Goal: Task Accomplishment & Management: Complete application form

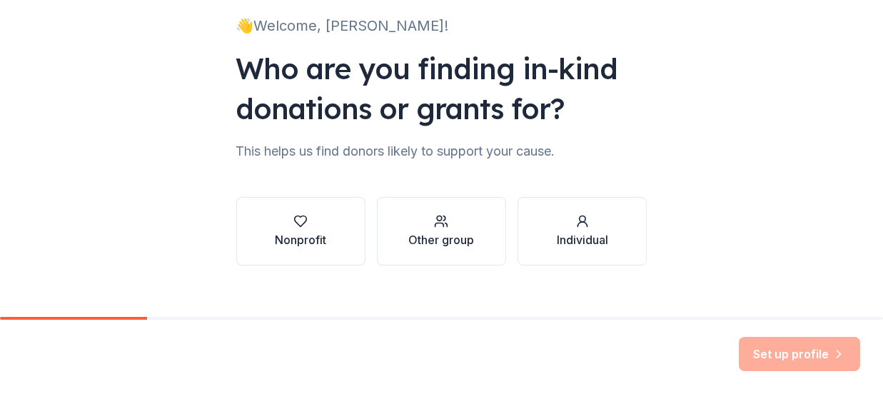
scroll to position [116, 0]
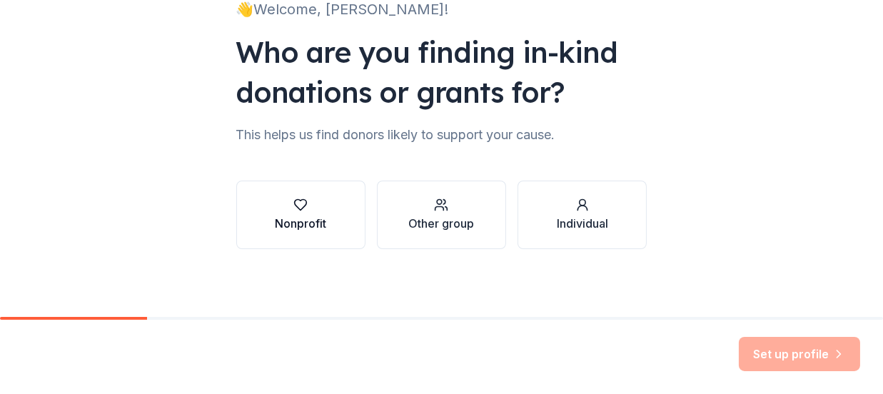
click at [280, 232] on button "Nonprofit" at bounding box center [300, 215] width 129 height 69
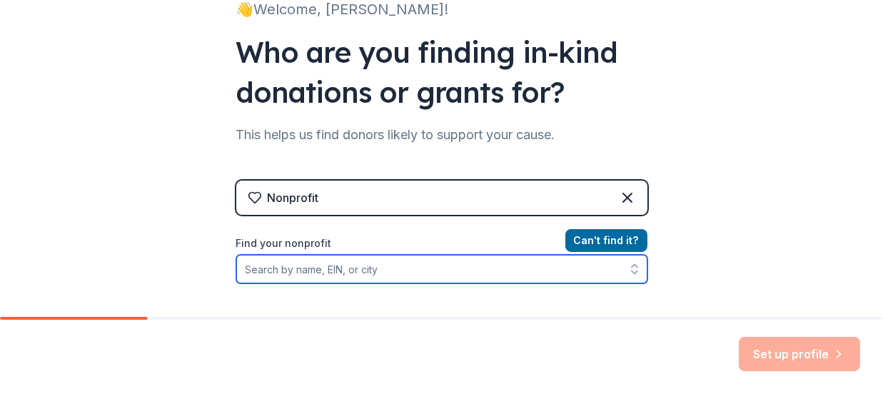
click at [390, 261] on input "Find your nonprofit" at bounding box center [441, 269] width 411 height 29
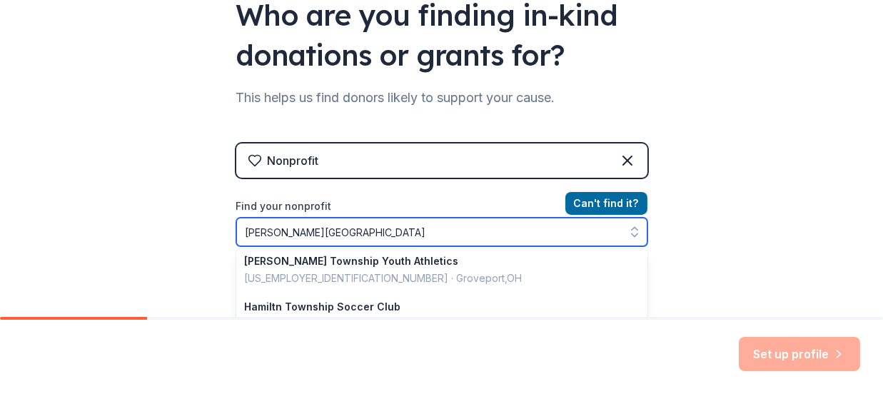
scroll to position [241, 0]
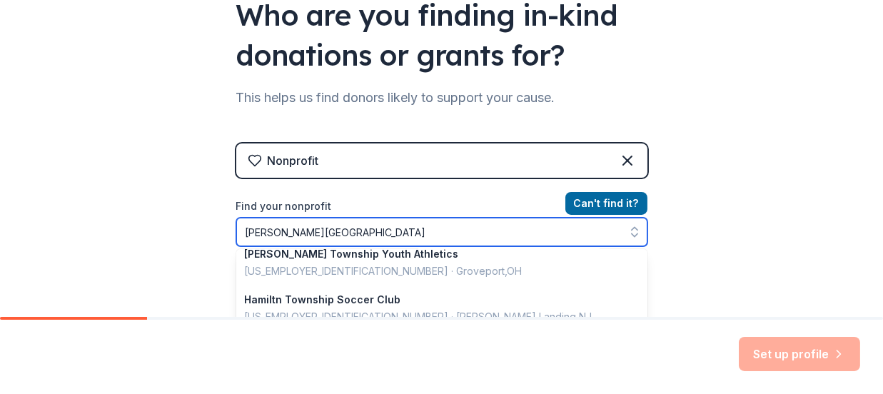
click at [366, 231] on input "Hamilton Township" at bounding box center [441, 232] width 411 height 29
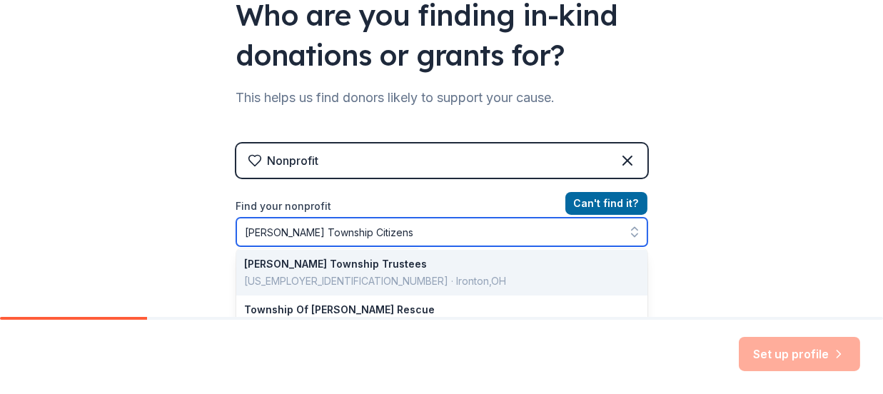
scroll to position [0, 0]
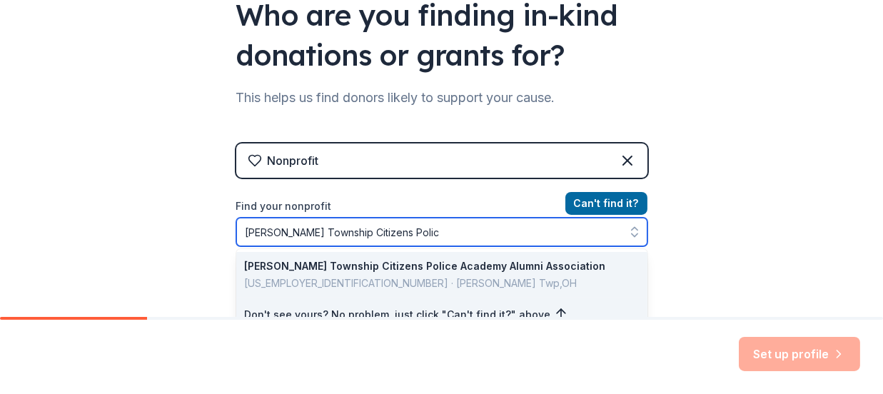
type input "Hamilton Township Citizens Police"
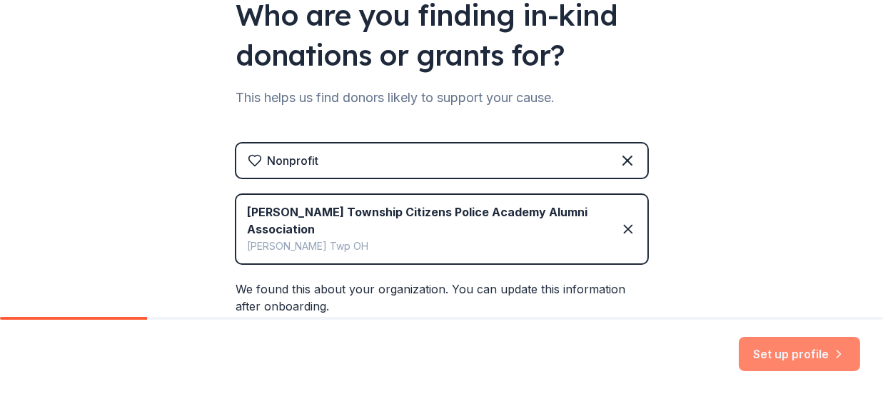
click at [809, 346] on button "Set up profile" at bounding box center [799, 354] width 121 height 34
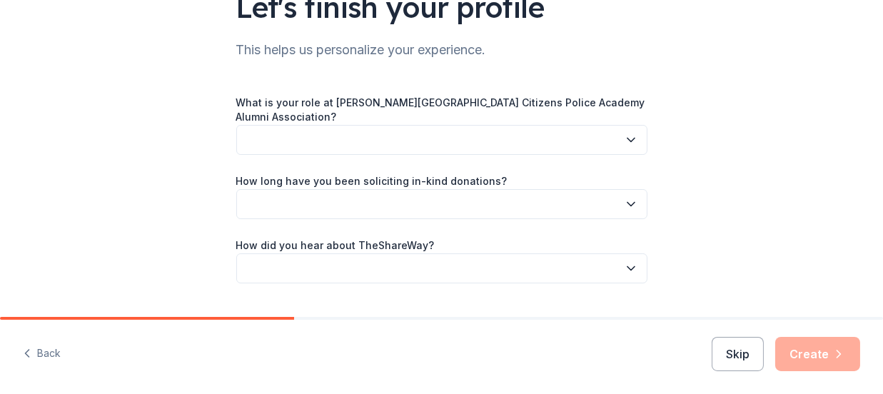
scroll to position [128, 0]
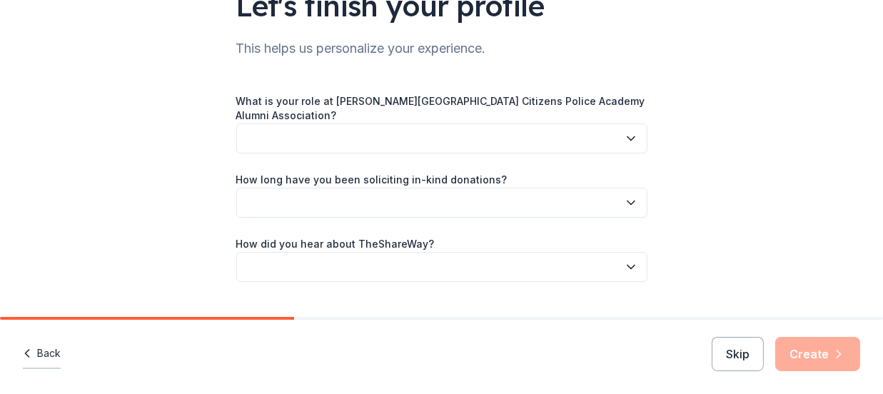
click at [55, 359] on button "Back" at bounding box center [42, 354] width 38 height 30
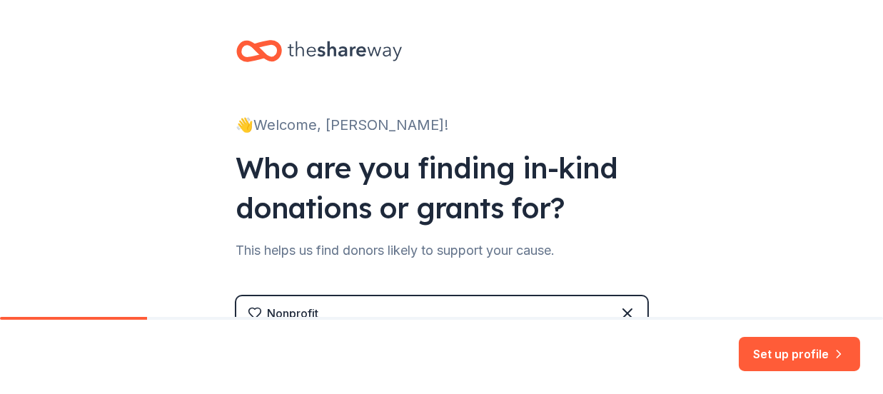
drag, startPoint x: 55, startPoint y: 359, endPoint x: 54, endPoint y: 369, distance: 10.0
click at [54, 369] on div "Set up profile" at bounding box center [441, 357] width 883 height 74
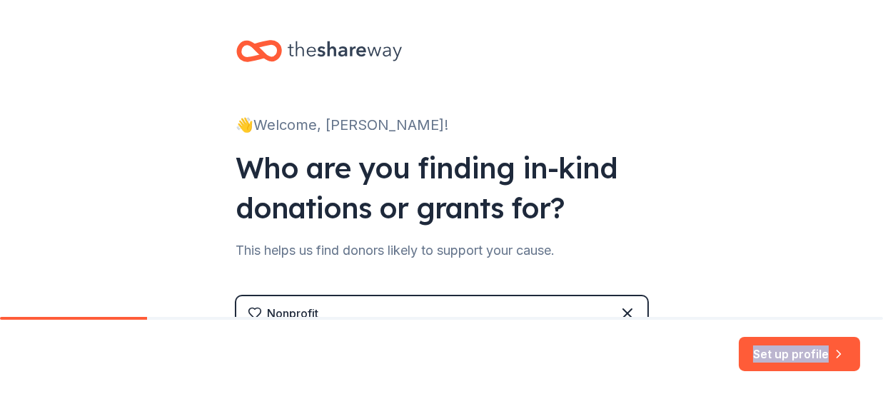
click at [54, 369] on div "Set up profile" at bounding box center [441, 357] width 883 height 74
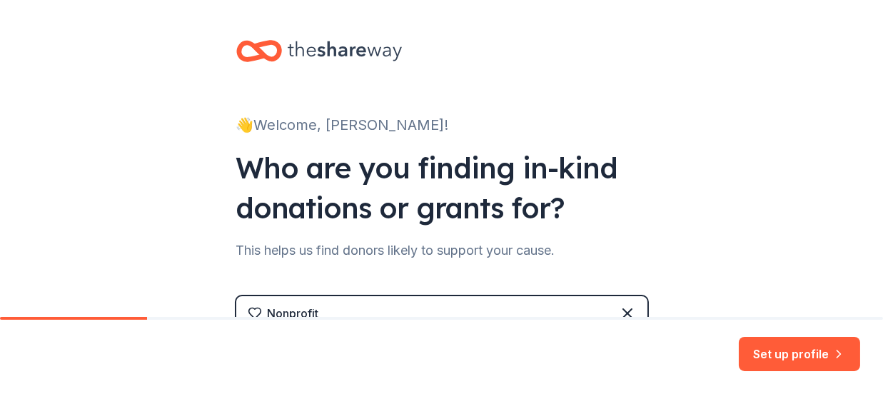
click at [56, 370] on div "Set up profile" at bounding box center [441, 357] width 883 height 74
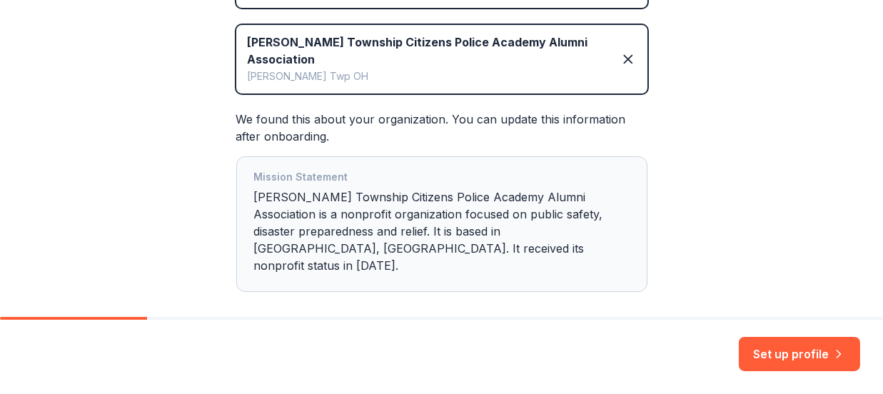
scroll to position [343, 0]
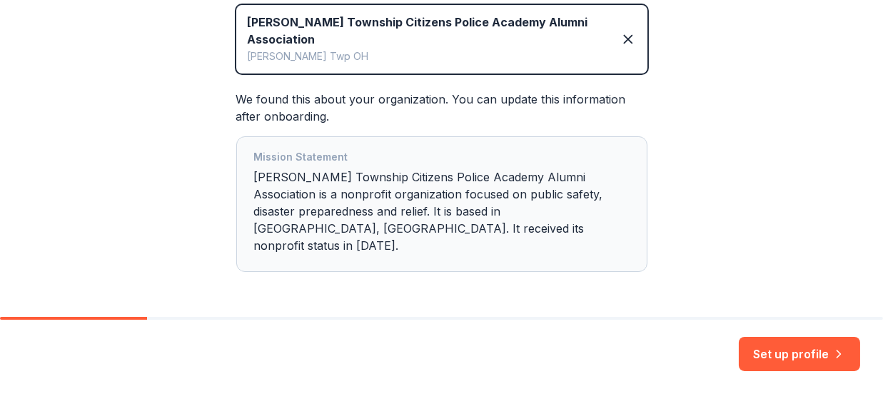
click at [736, 186] on div "👋 Welcome, Kim! Who are you finding in-kind donations or grants for? This helps…" at bounding box center [441, 13] width 883 height 712
click at [369, 207] on div "Mission Statement Hamilton Township Citizens Police Academy Alumni Association …" at bounding box center [442, 204] width 376 height 111
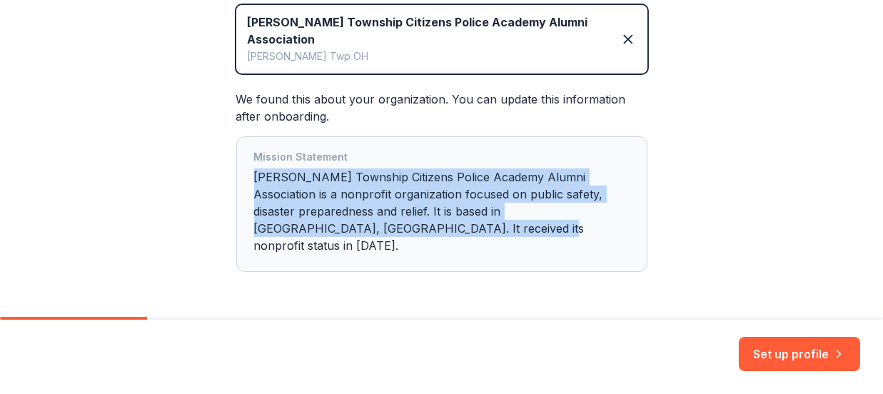
drag, startPoint x: 391, startPoint y: 213, endPoint x: 239, endPoint y: 164, distance: 159.7
click at [239, 164] on div "Mission Statement Hamilton Township Citizens Police Academy Alumni Association …" at bounding box center [441, 204] width 411 height 136
click at [602, 186] on div "Mission Statement Hamilton Township Citizens Police Academy Alumni Association …" at bounding box center [442, 204] width 376 height 111
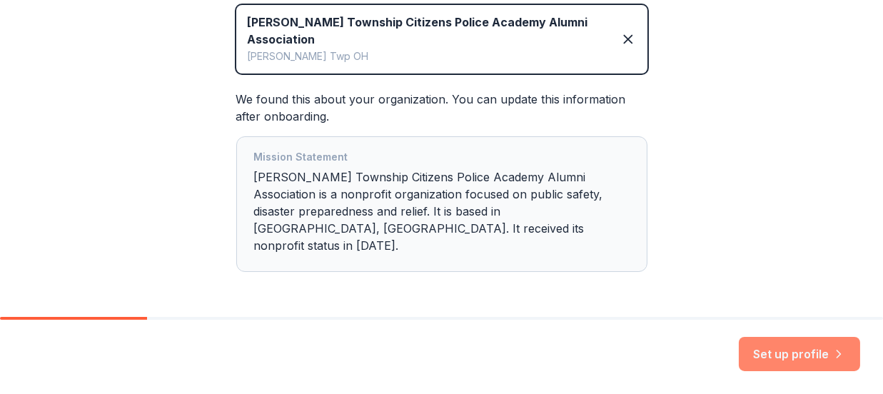
click at [816, 346] on button "Set up profile" at bounding box center [799, 354] width 121 height 34
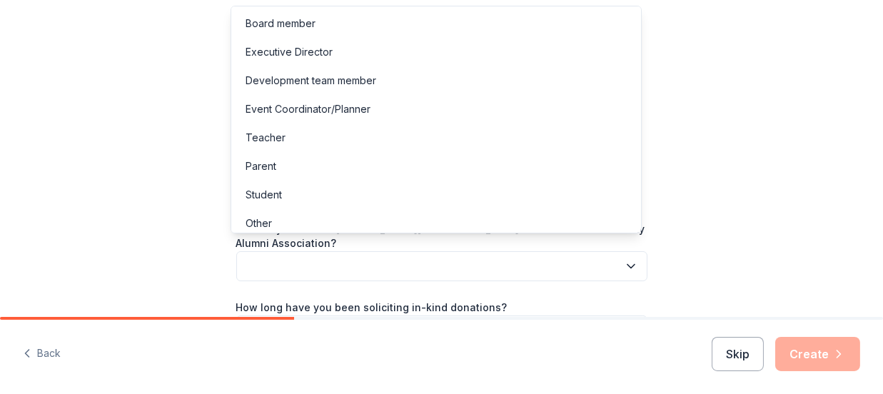
click at [624, 259] on icon "button" at bounding box center [631, 266] width 14 height 14
click at [461, 25] on div "Board member" at bounding box center [436, 23] width 404 height 29
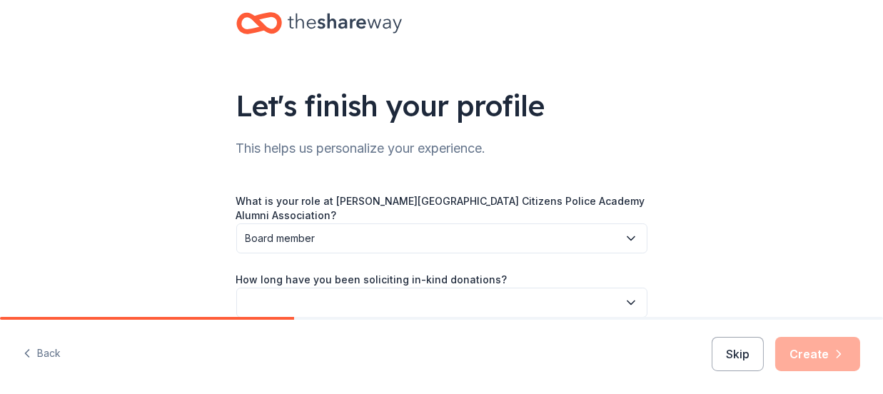
scroll to position [149, 0]
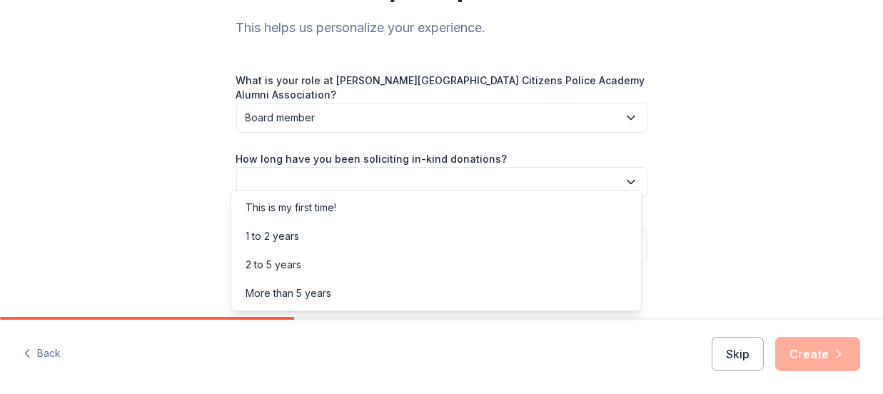
click at [627, 175] on icon "button" at bounding box center [631, 182] width 14 height 14
click at [553, 230] on div "1 to 2 years" at bounding box center [436, 236] width 404 height 29
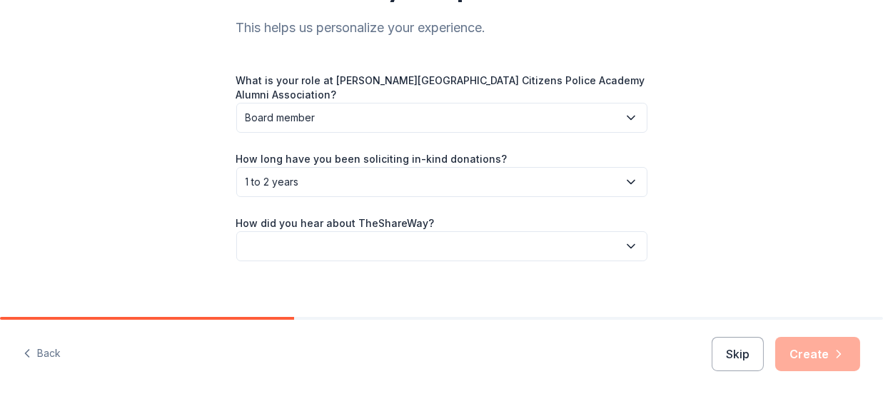
click at [624, 239] on icon "button" at bounding box center [631, 246] width 14 height 14
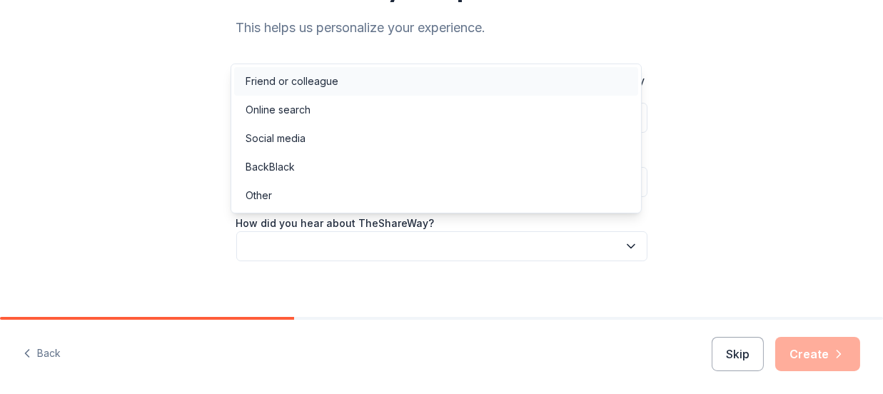
click at [446, 89] on div "Friend or colleague" at bounding box center [436, 81] width 404 height 29
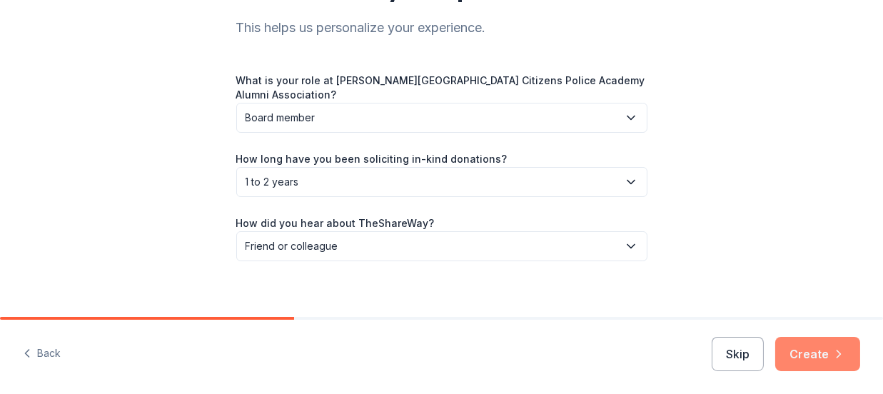
click at [791, 349] on button "Create" at bounding box center [818, 354] width 85 height 34
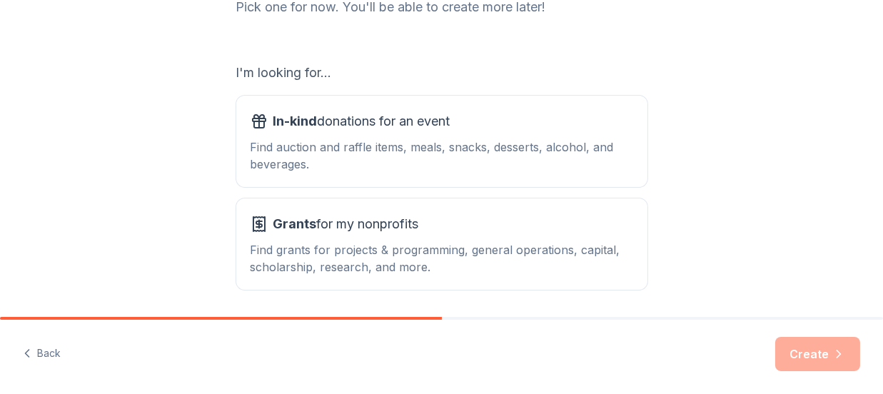
scroll to position [238, 0]
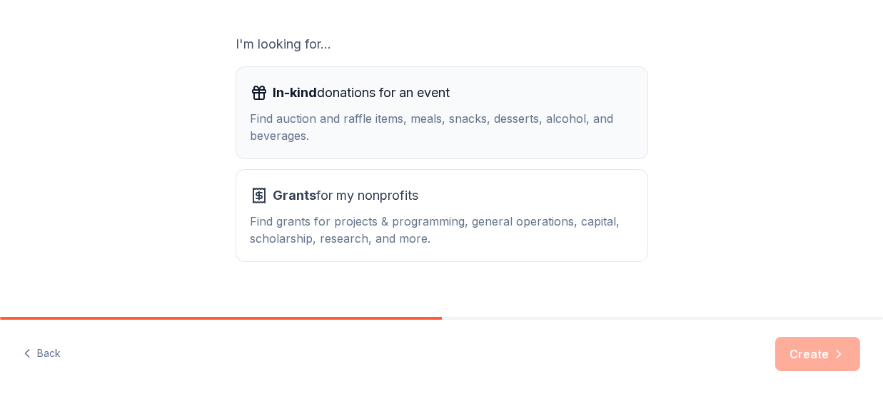
click at [553, 129] on div "Find auction and raffle items, meals, snacks, desserts, alcohol, and beverages." at bounding box center [442, 127] width 383 height 34
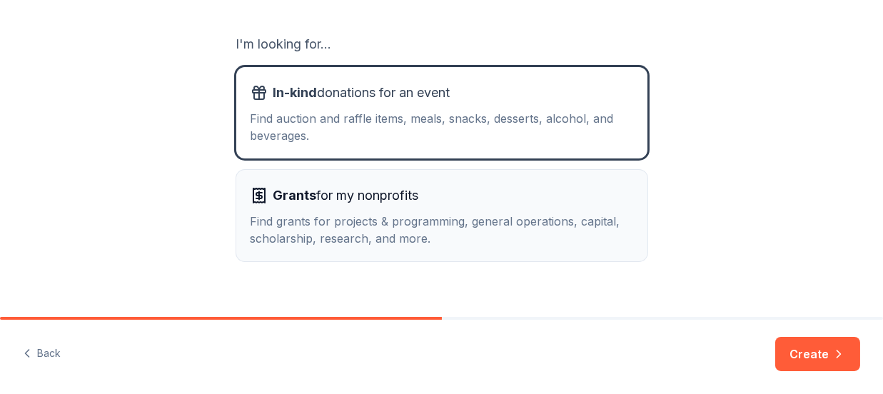
click at [503, 199] on div "Grants for my nonprofits" at bounding box center [442, 195] width 383 height 23
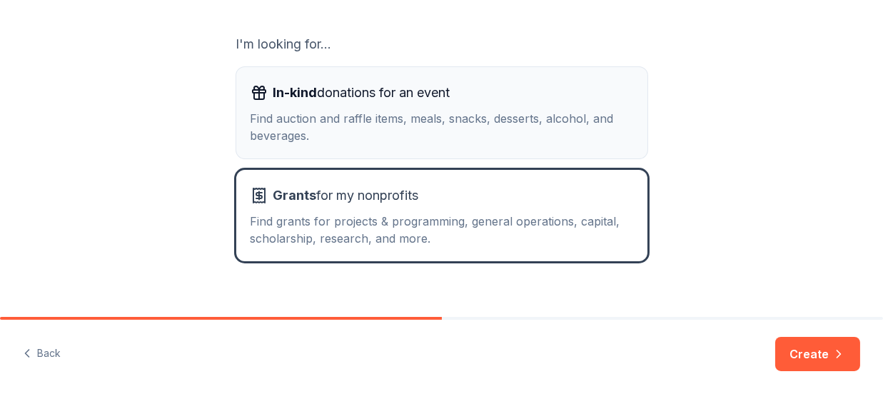
click at [467, 116] on div "Find auction and raffle items, meals, snacks, desserts, alcohol, and beverages." at bounding box center [442, 127] width 383 height 34
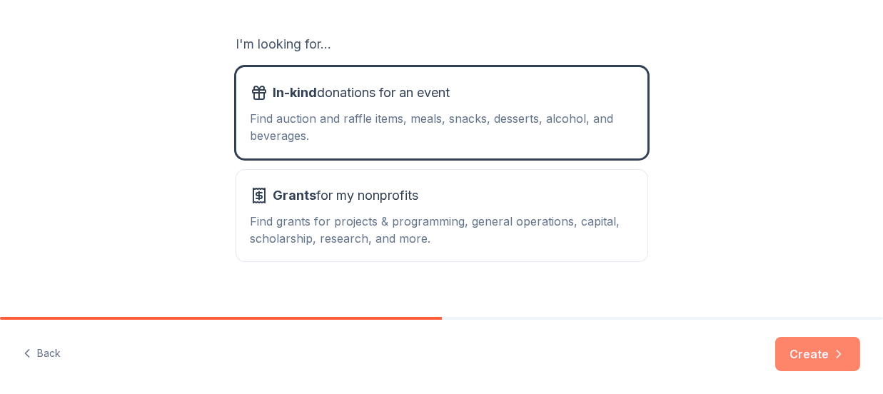
click at [809, 343] on button "Create" at bounding box center [818, 354] width 85 height 34
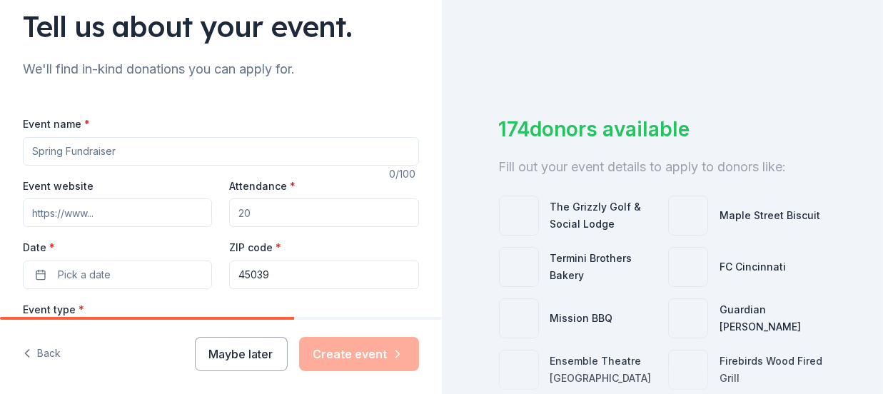
scroll to position [110, 0]
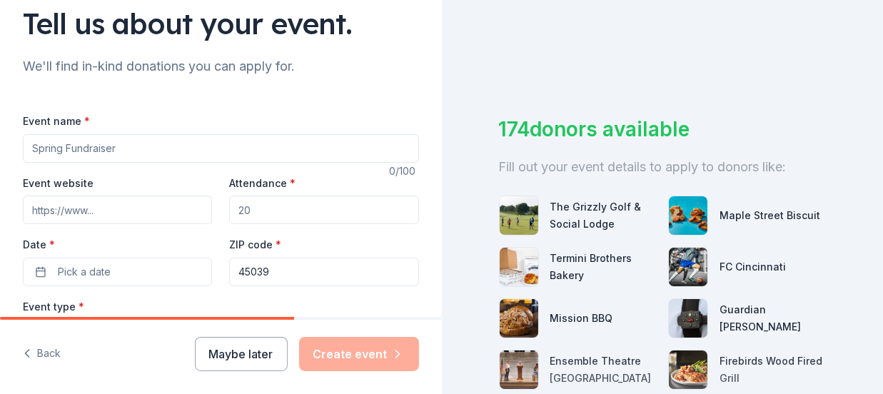
click at [204, 143] on input "Event name *" at bounding box center [221, 148] width 396 height 29
type input "D"
type input "Dinner and Discussion with Chief Hughes"
click at [109, 211] on input "Event website" at bounding box center [117, 210] width 189 height 29
click at [278, 213] on input "Attendance *" at bounding box center [323, 210] width 189 height 29
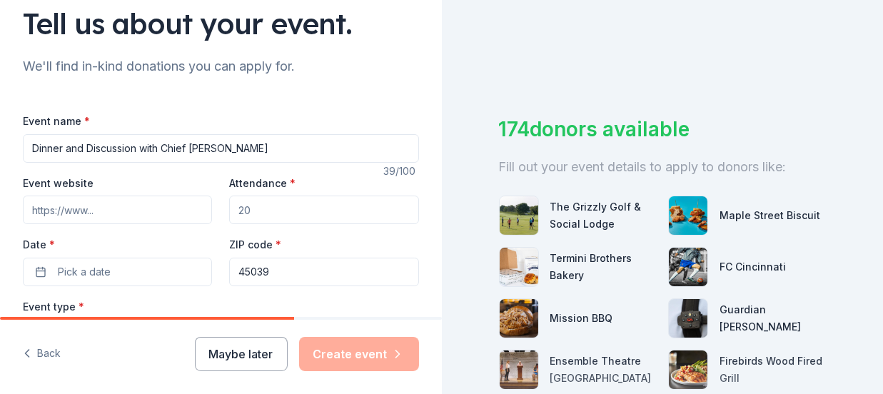
click at [270, 213] on input "Attendance *" at bounding box center [323, 210] width 189 height 29
click at [101, 269] on span "Pick a date" at bounding box center [84, 272] width 53 height 17
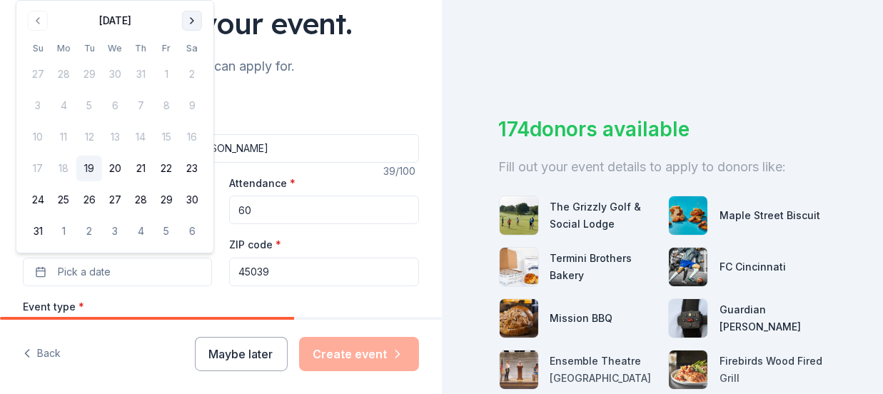
click at [189, 24] on button "Go to next month" at bounding box center [192, 21] width 20 height 20
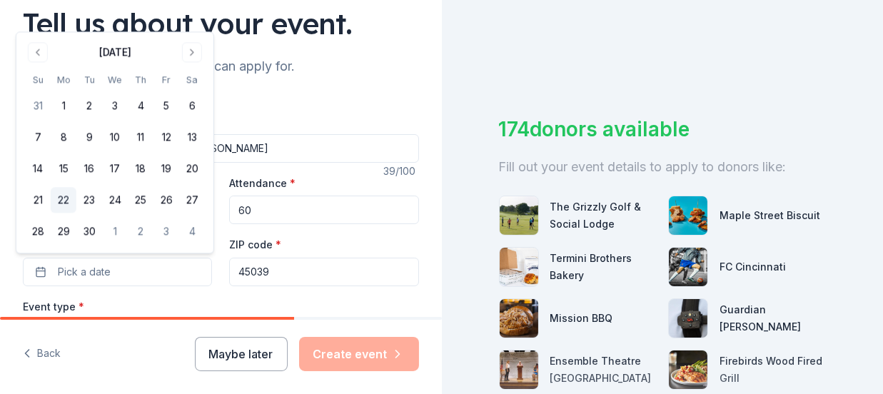
click at [66, 202] on button "22" at bounding box center [64, 201] width 26 height 26
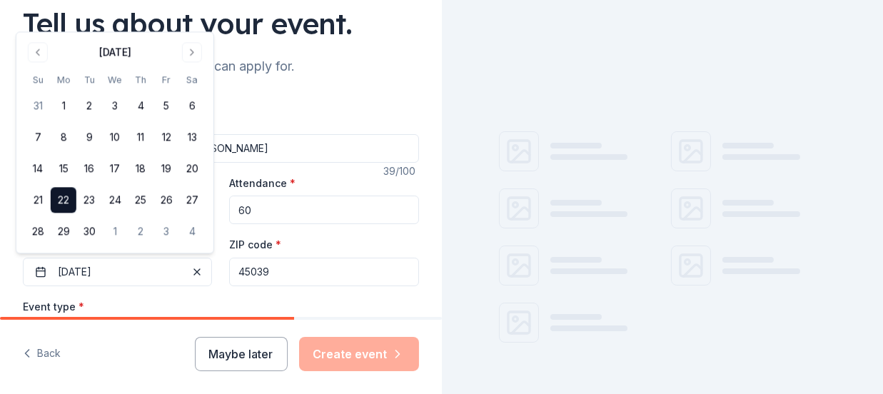
click at [263, 210] on input "60" at bounding box center [323, 210] width 189 height 29
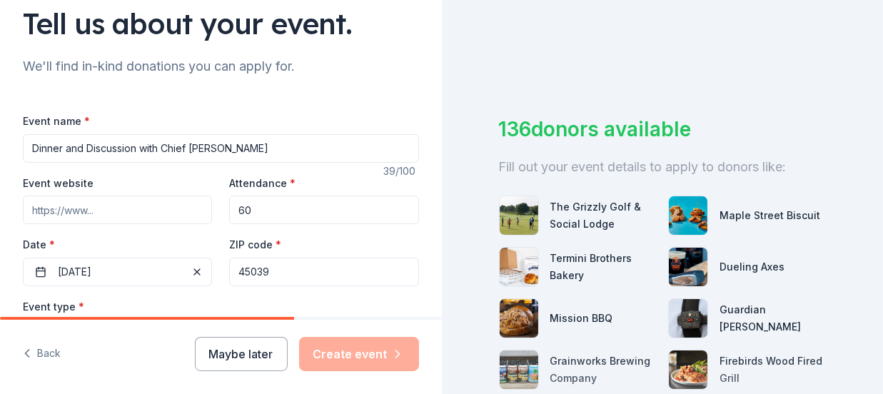
type input "6"
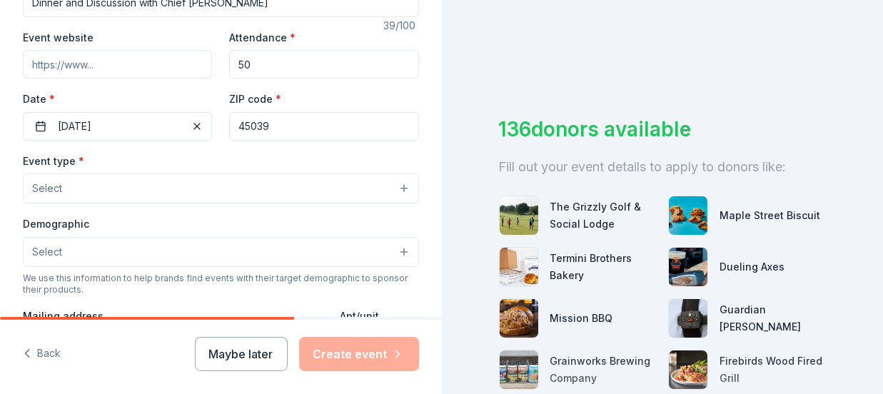
scroll to position [282, 0]
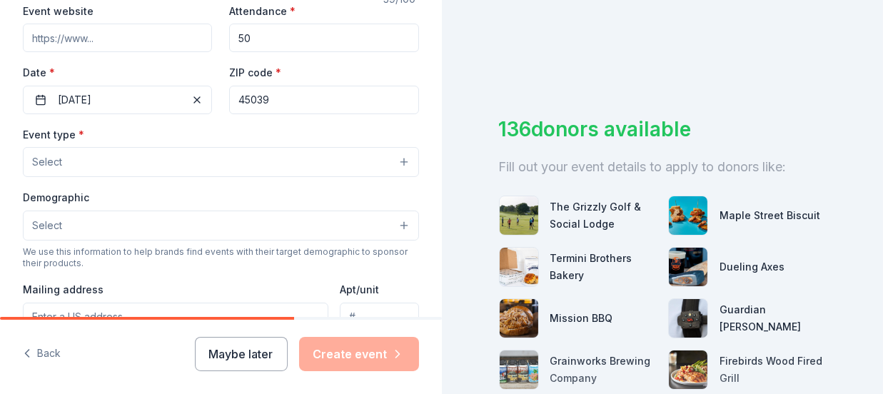
type input "50"
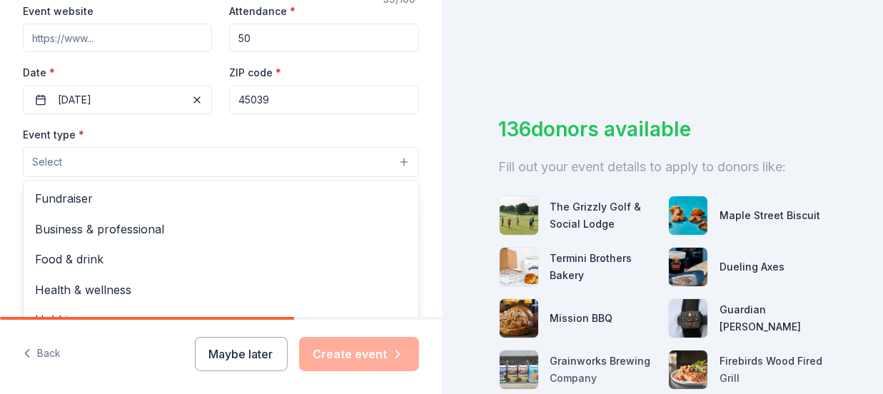
click at [324, 172] on button "Select" at bounding box center [221, 162] width 396 height 30
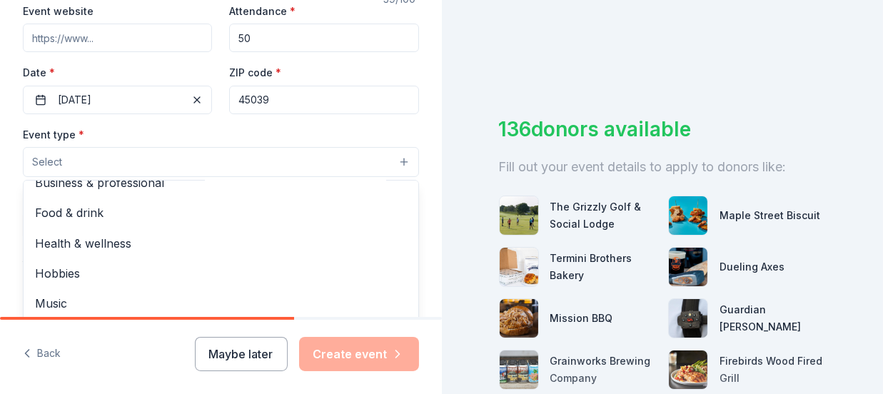
scroll to position [0, 0]
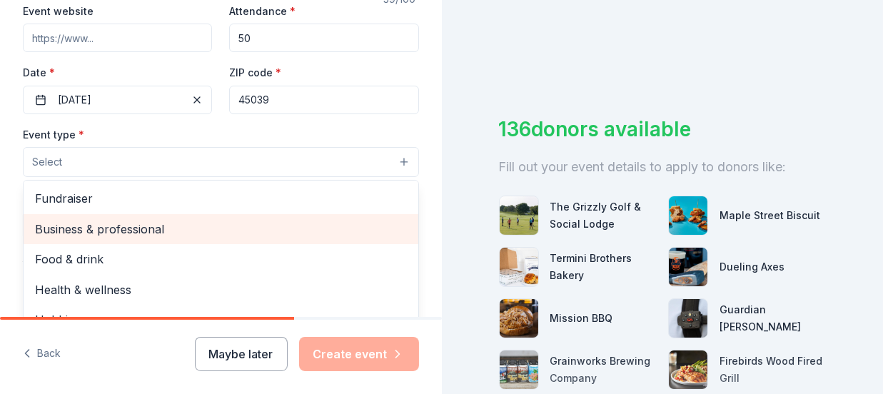
click at [179, 233] on span "Business & professional" at bounding box center [221, 229] width 372 height 19
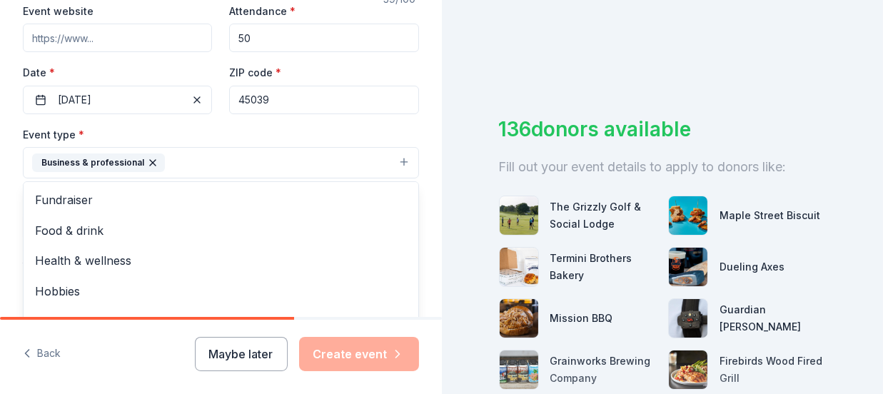
click at [425, 231] on div "Tell us about your event. We'll find in-kind donations you can apply for. Event…" at bounding box center [221, 194] width 442 height 952
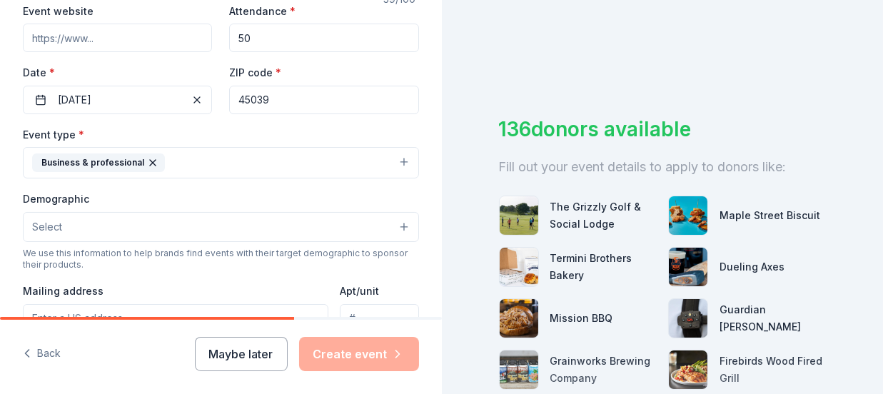
click at [396, 229] on button "Select" at bounding box center [221, 227] width 396 height 30
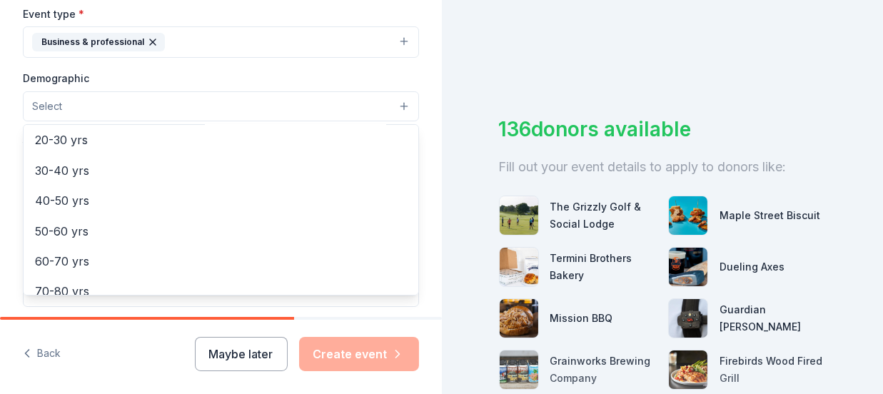
scroll to position [200, 0]
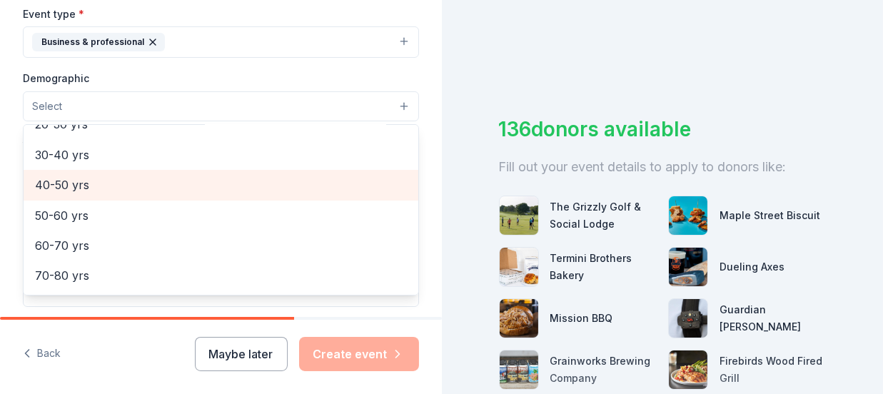
click at [319, 189] on span "40-50 yrs" at bounding box center [221, 185] width 372 height 19
click at [319, 189] on span "50-60 yrs" at bounding box center [221, 188] width 372 height 19
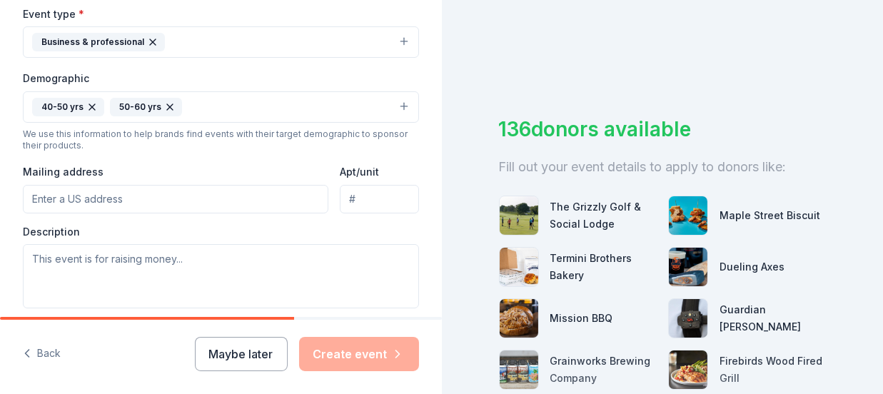
click at [164, 105] on icon "button" at bounding box center [169, 106] width 11 height 11
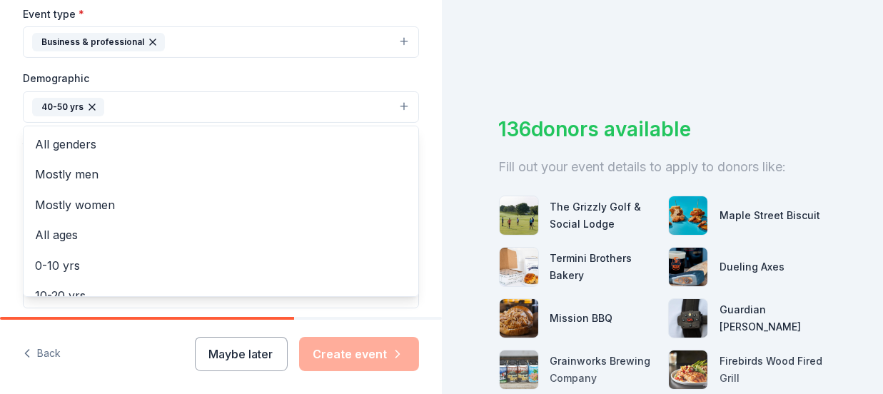
click at [391, 109] on button "40-50 yrs" at bounding box center [221, 106] width 396 height 31
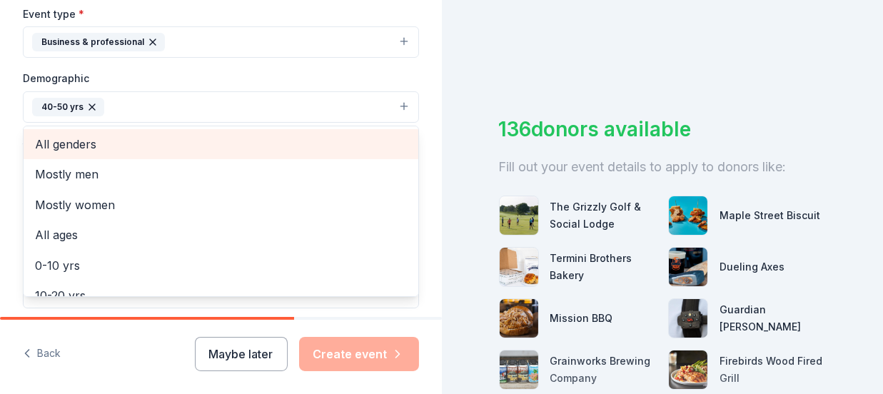
click at [161, 137] on span "All genders" at bounding box center [221, 144] width 372 height 19
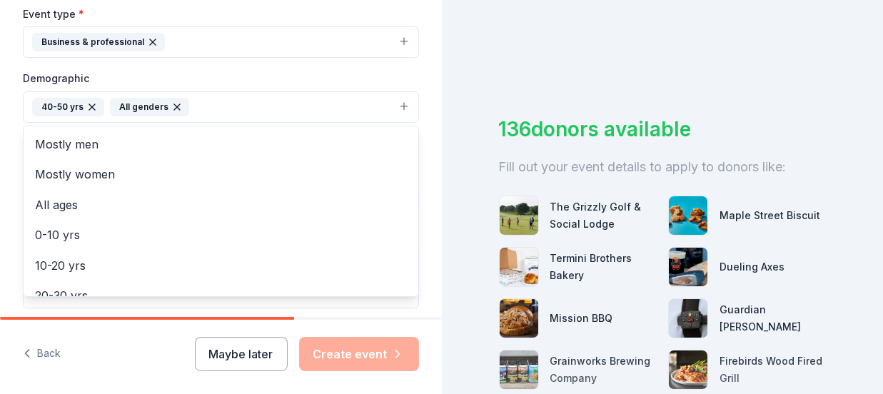
click at [171, 104] on icon "button" at bounding box center [176, 106] width 11 height 11
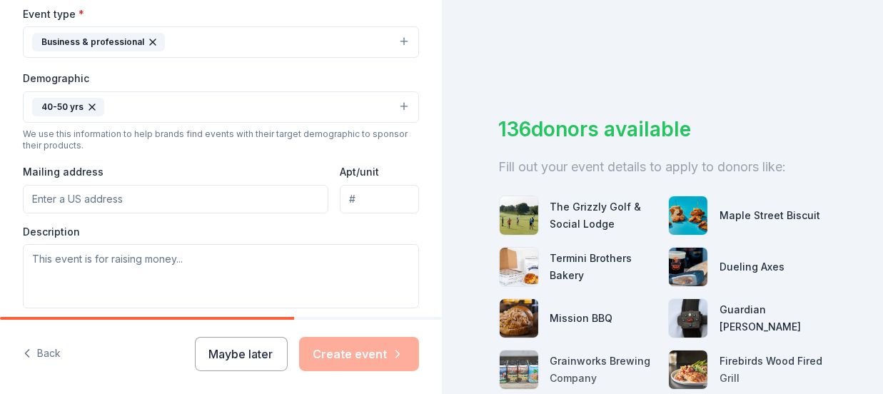
click at [91, 101] on icon "button" at bounding box center [91, 106] width 11 height 11
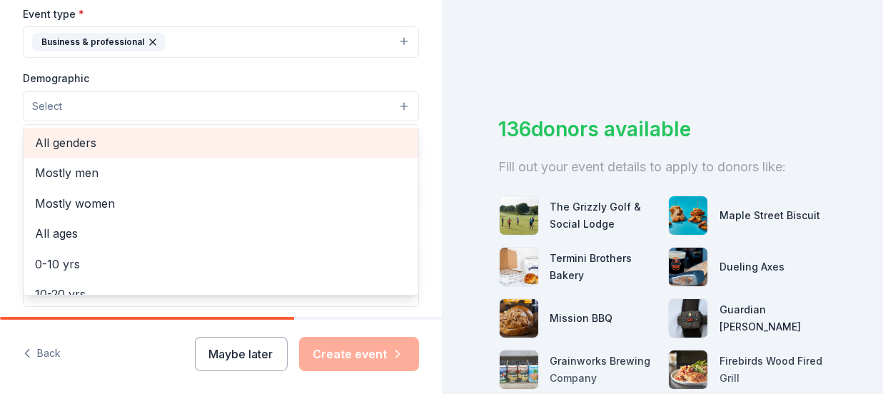
click at [279, 144] on span "All genders" at bounding box center [221, 143] width 372 height 19
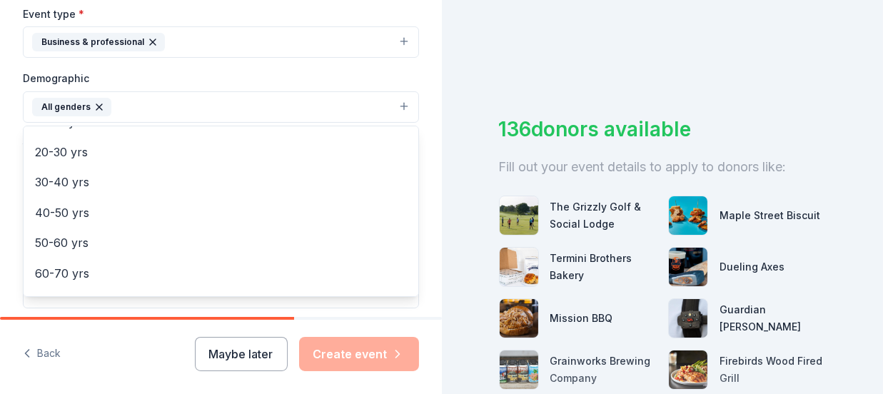
scroll to position [149, 0]
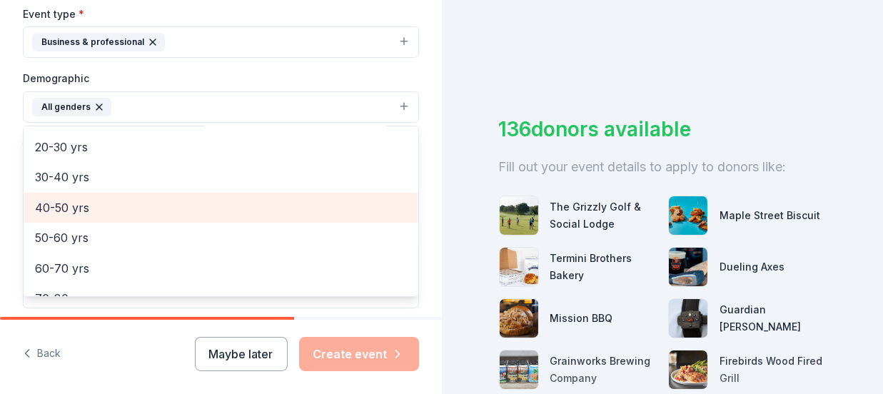
click at [93, 199] on span "40-50 yrs" at bounding box center [221, 208] width 372 height 19
click at [86, 209] on span "50-60 yrs" at bounding box center [221, 208] width 372 height 19
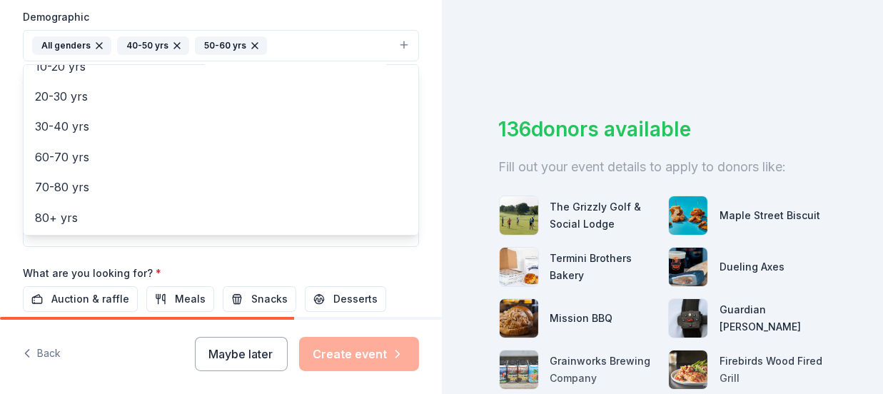
scroll to position [466, 0]
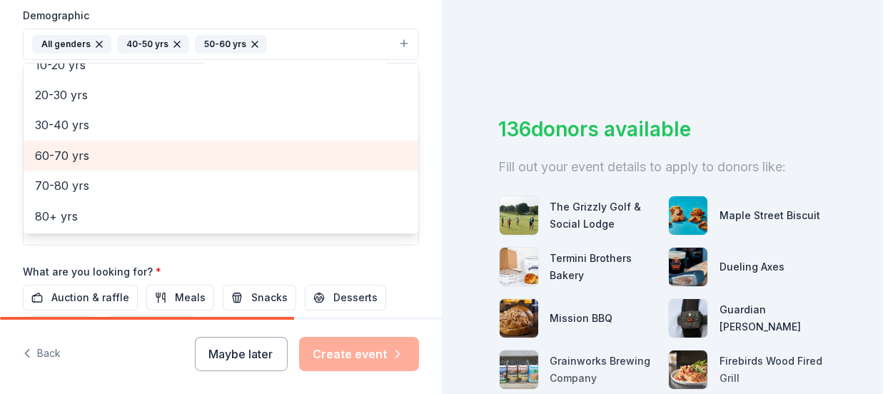
click at [113, 151] on span "60-70 yrs" at bounding box center [221, 155] width 372 height 19
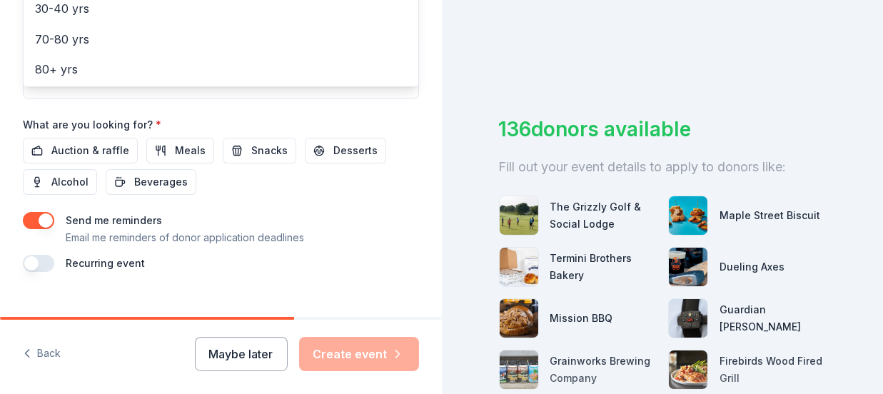
scroll to position [626, 0]
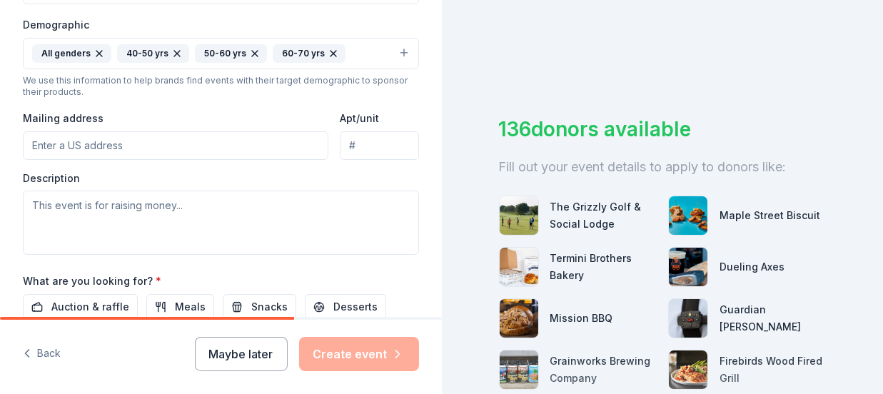
scroll to position [474, 0]
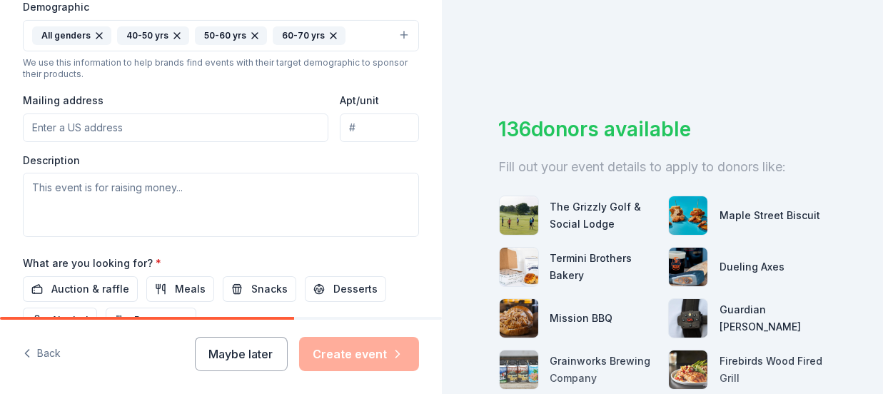
click at [179, 126] on input "Mailing address" at bounding box center [176, 128] width 306 height 29
type input "Hamilton Township Citizens Police Academy"
type input "7780 South State Route 48"
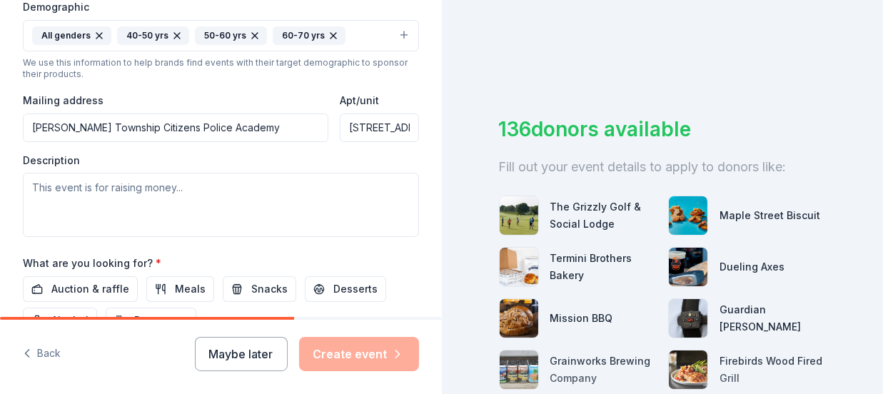
drag, startPoint x: 294, startPoint y: 123, endPoint x: -19, endPoint y: 136, distance: 313.1
click at [0, 136] on html "Tell us about your event. We'll find in-kind donations you can apply for. Event…" at bounding box center [441, 197] width 883 height 394
type input "7780 S STATE ROUTE 48"
drag, startPoint x: 343, startPoint y: 123, endPoint x: 419, endPoint y: 126, distance: 75.8
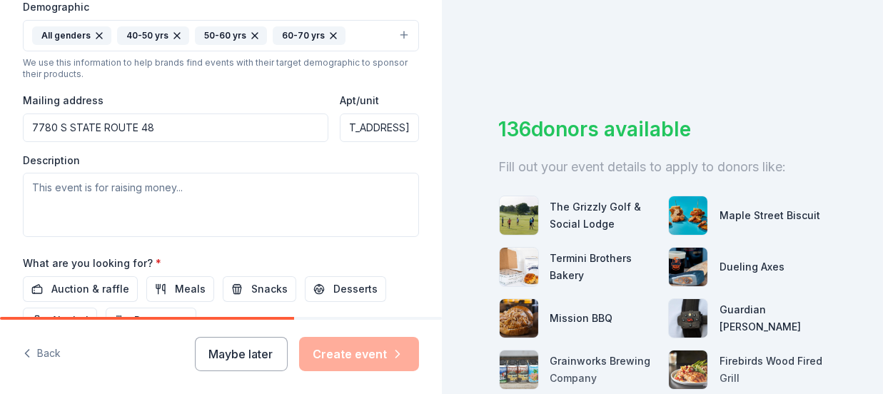
click at [419, 126] on div "Tell us about your event. We'll find in-kind donations you can apply for. Event…" at bounding box center [221, 2] width 442 height 953
click at [186, 126] on input "7780 S STATE ROUTE 48" at bounding box center [176, 128] width 306 height 29
click at [57, 125] on input "7780 Ohio 48, Maineville, OH, 45039" at bounding box center [176, 128] width 306 height 29
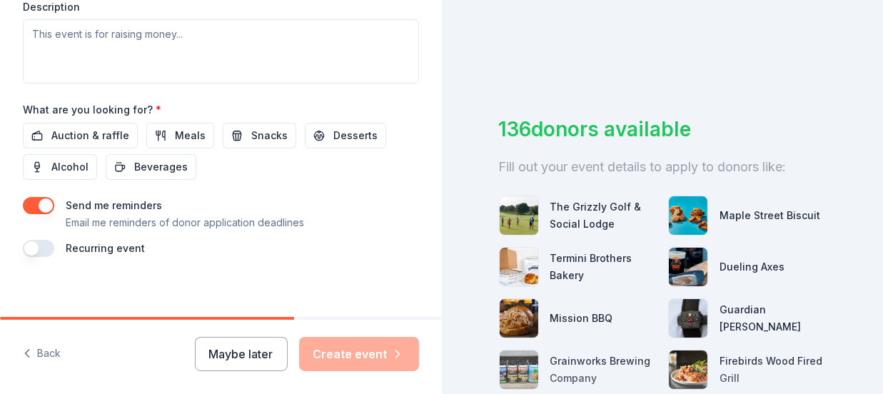
scroll to position [631, 0]
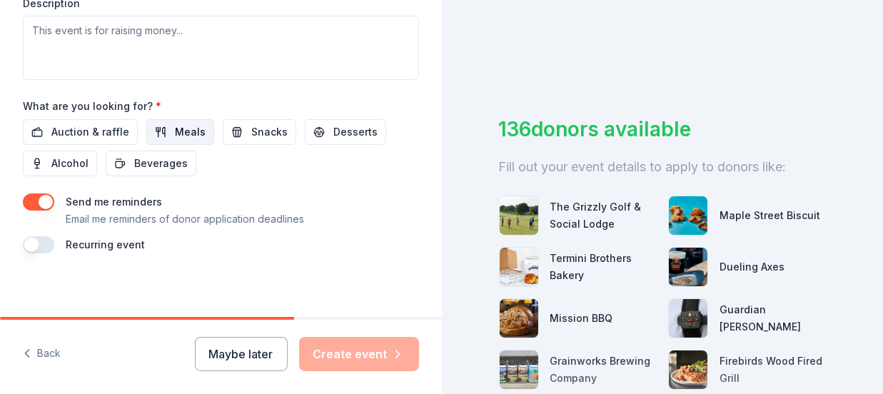
type input "7780 S. State Route Ohio 48, Maineville, OH, 45039"
click at [189, 124] on span "Meals" at bounding box center [190, 132] width 31 height 17
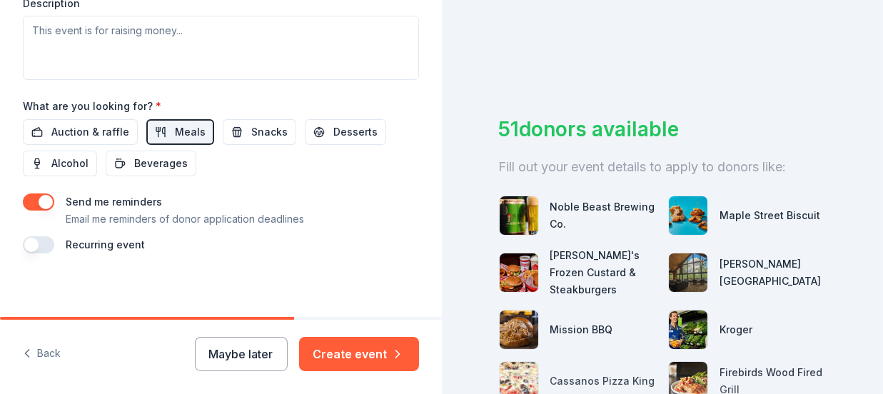
scroll to position [568, 0]
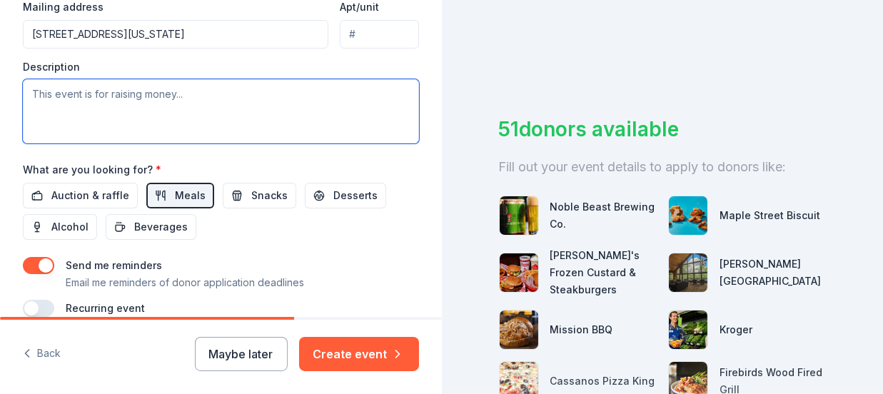
click at [36, 98] on textarea at bounding box center [221, 111] width 396 height 64
paste textarea "Hamilton Township Chief Scott Hughes and Assistant Chief Quinlan Short were bot…"
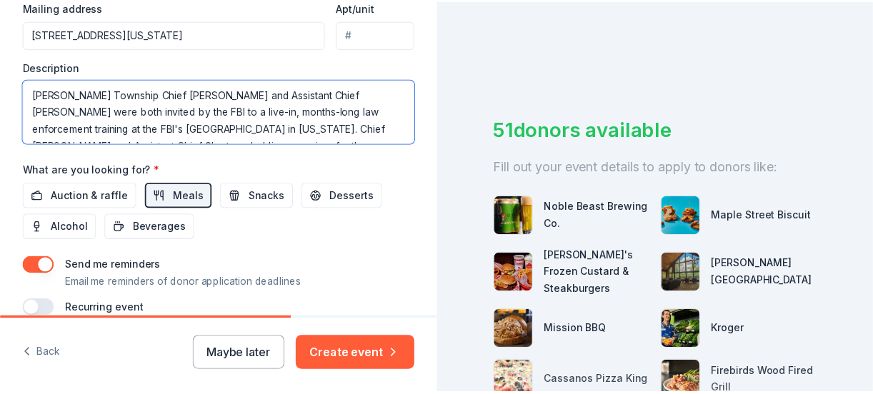
scroll to position [129, 0]
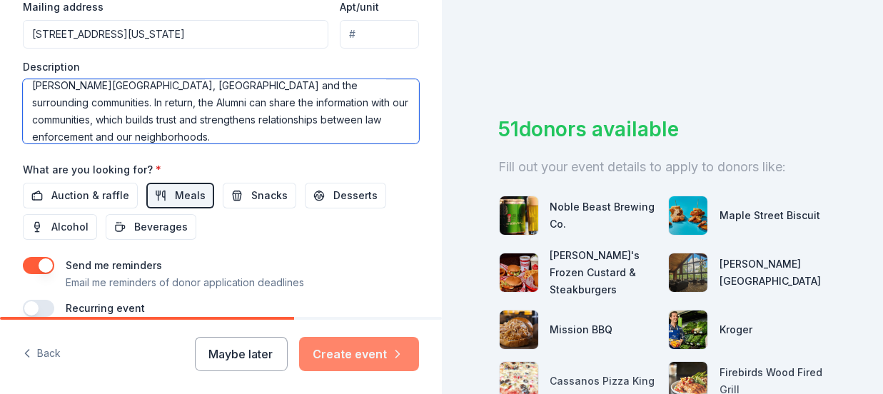
type textarea "Hamilton Township Chief Scott Hughes and Assistant Chief Quinlan Short were bot…"
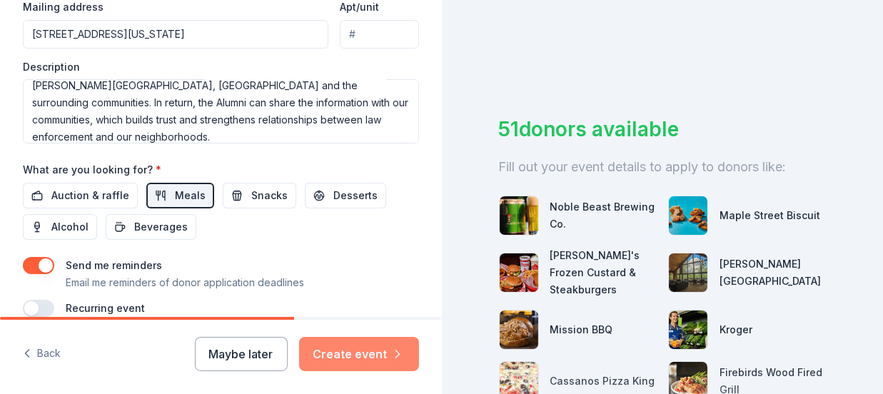
click at [359, 359] on button "Create event" at bounding box center [359, 354] width 120 height 34
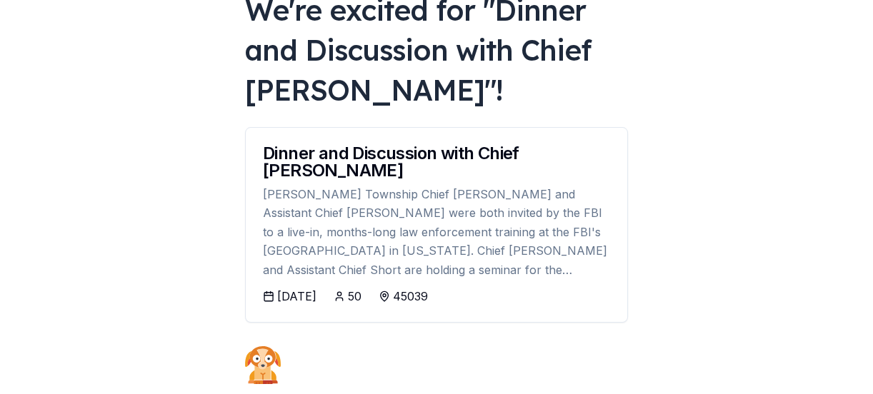
scroll to position [267, 0]
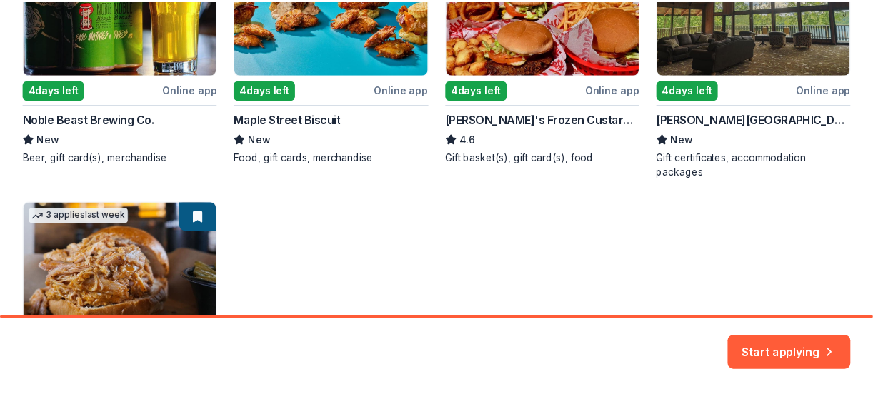
scroll to position [532, 0]
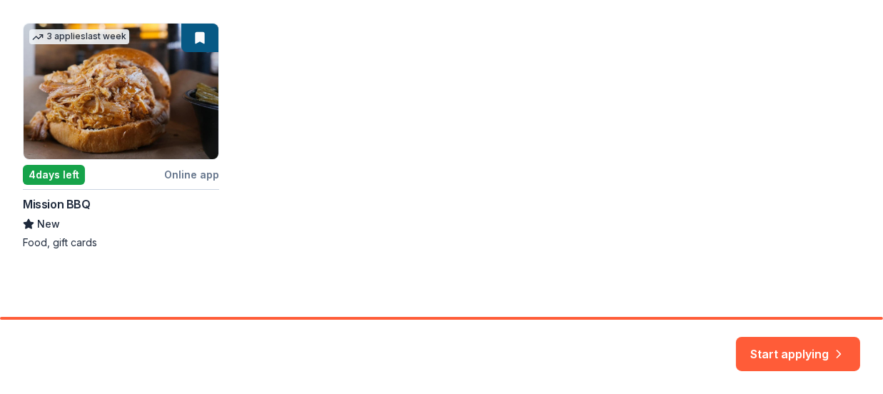
click at [105, 99] on div "Local 4 days left Online app Noble Beast Brewing Co. New Beer, gift card(s), me…" at bounding box center [442, 4] width 838 height 491
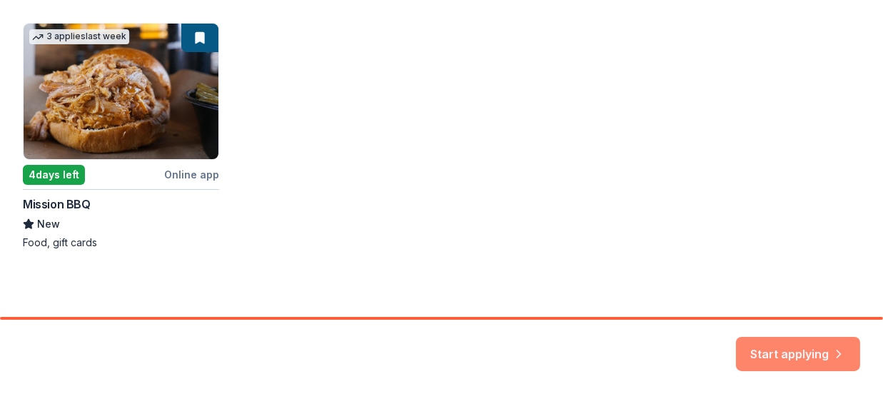
click at [754, 349] on button "Start applying" at bounding box center [798, 349] width 124 height 34
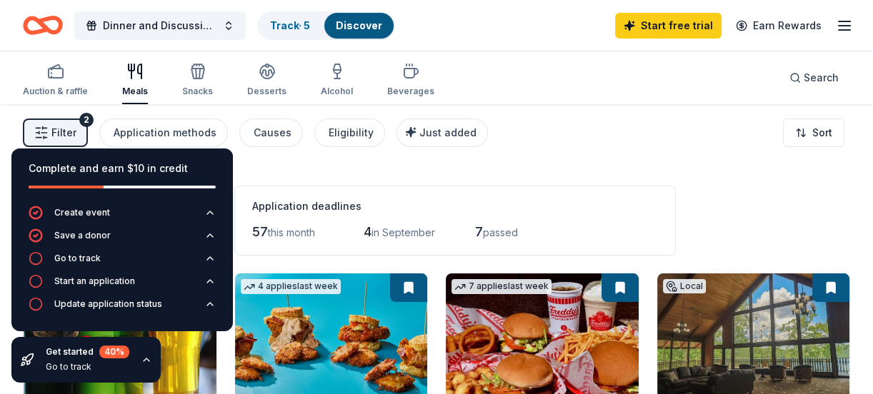
click at [546, 153] on div "Filter 2 Application methods Causes Eligibility Just added Sort" at bounding box center [436, 132] width 873 height 57
click at [574, 150] on div "Filter 2 Application methods Causes Eligibility Just added Sort" at bounding box center [436, 132] width 873 height 57
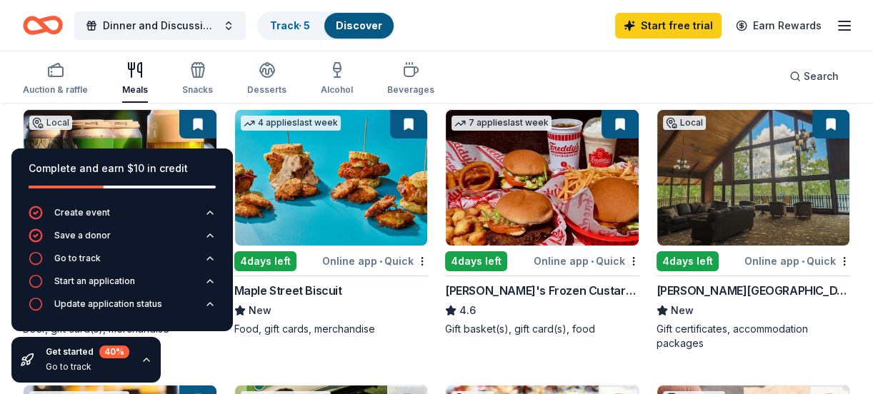
scroll to position [92, 0]
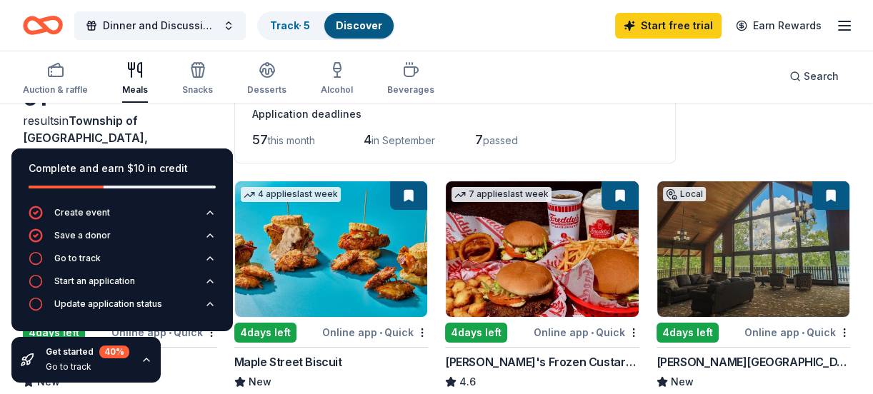
click at [207, 170] on div "Complete and earn $10 in credit" at bounding box center [122, 168] width 187 height 17
click at [210, 255] on icon "button" at bounding box center [209, 258] width 11 height 11
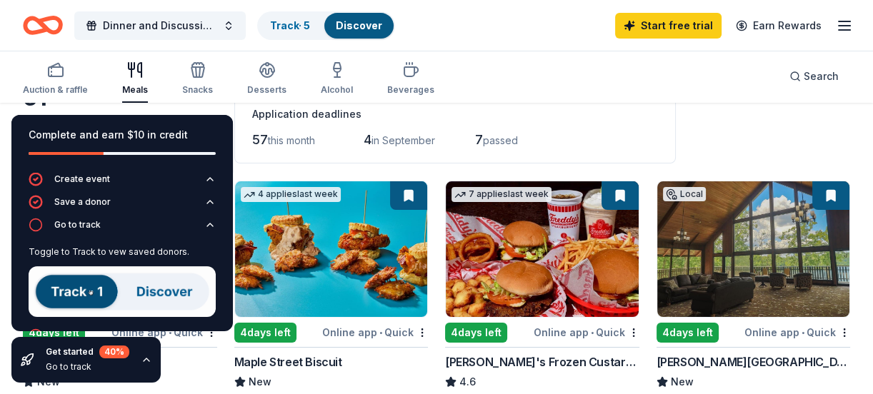
scroll to position [51, 0]
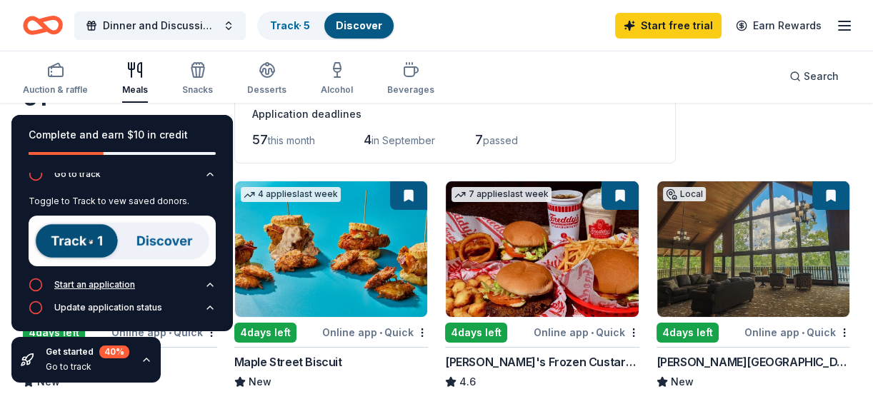
click at [204, 279] on icon "button" at bounding box center [209, 284] width 11 height 11
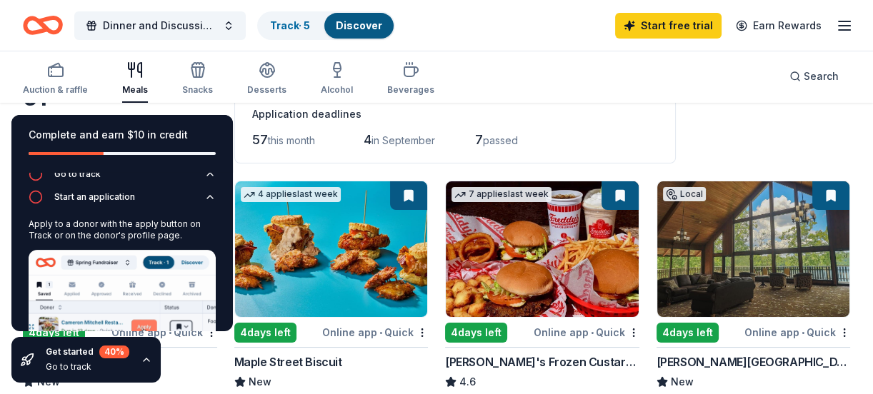
scroll to position [128, 0]
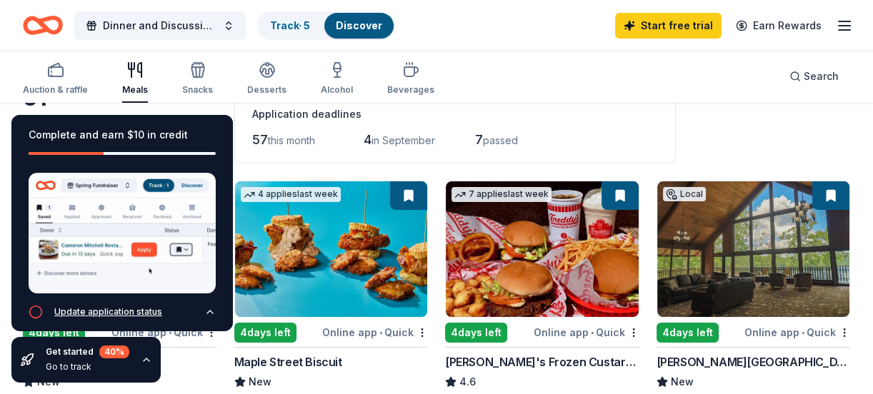
click at [204, 306] on icon "button" at bounding box center [209, 311] width 11 height 11
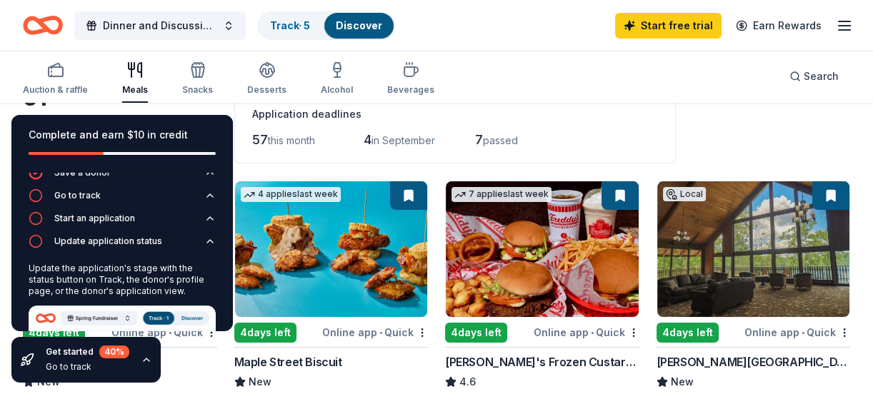
scroll to position [0, 0]
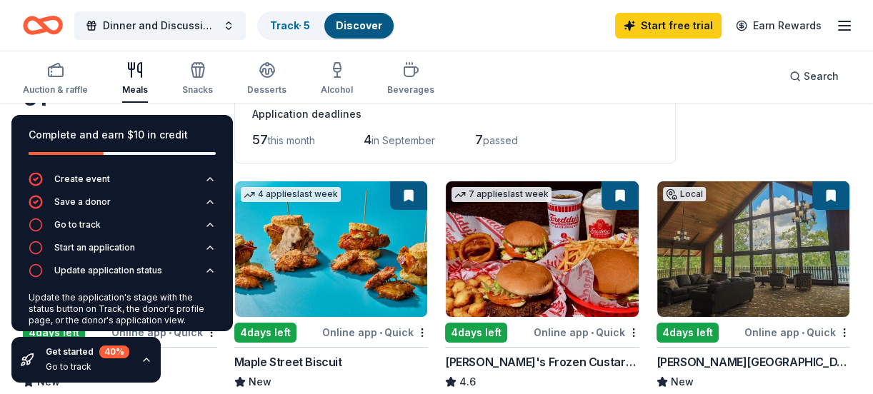
click at [322, 146] on div "Application deadlines 57 this month 4 in September 7 passed" at bounding box center [454, 129] width 441 height 70
click at [141, 77] on icon "button" at bounding box center [134, 69] width 17 height 17
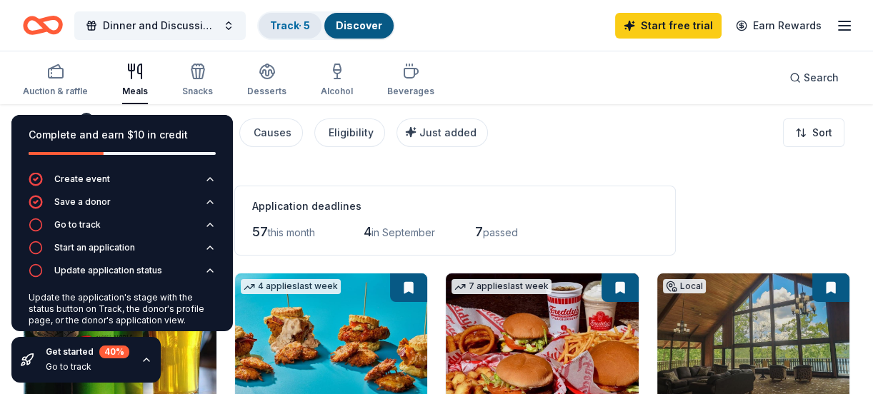
click at [289, 24] on link "Track · 5" at bounding box center [290, 25] width 40 height 12
click at [285, 23] on link "Track · 5" at bounding box center [290, 25] width 40 height 12
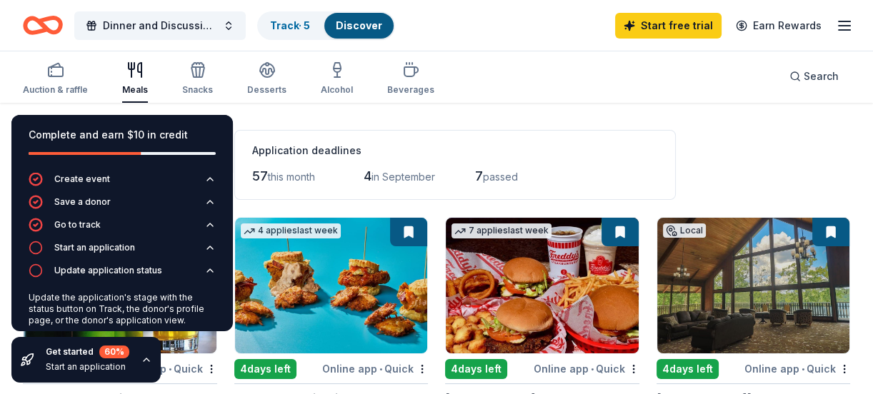
scroll to position [56, 0]
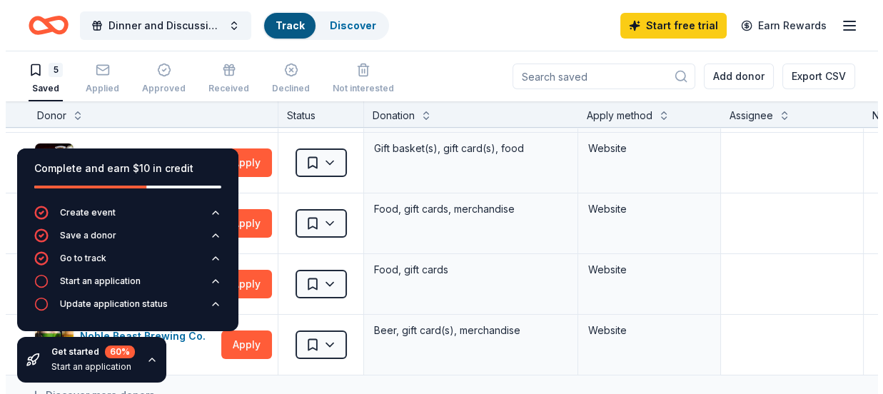
scroll to position [56, 0]
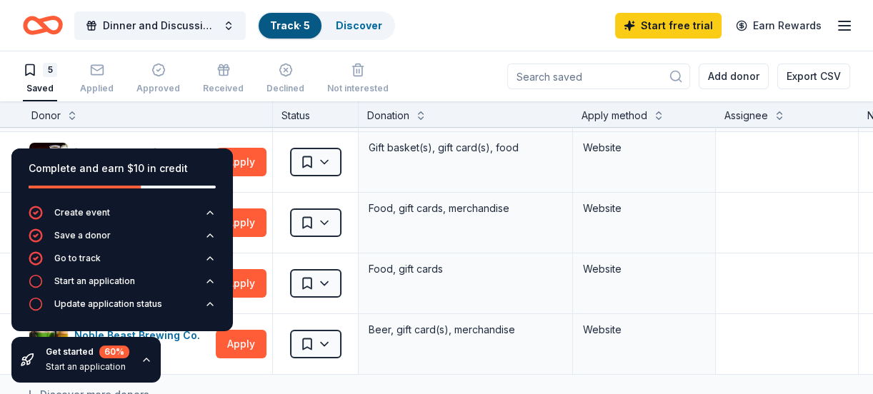
click at [176, 128] on div "Burr Oak Lodge Due in 4 days Apply" at bounding box center [147, 101] width 249 height 60
click at [256, 117] on div "Donor" at bounding box center [147, 115] width 232 height 17
click at [143, 353] on div "Get started 60 % Start an application" at bounding box center [85, 360] width 149 height 46
click at [143, 359] on icon "button" at bounding box center [146, 359] width 11 height 11
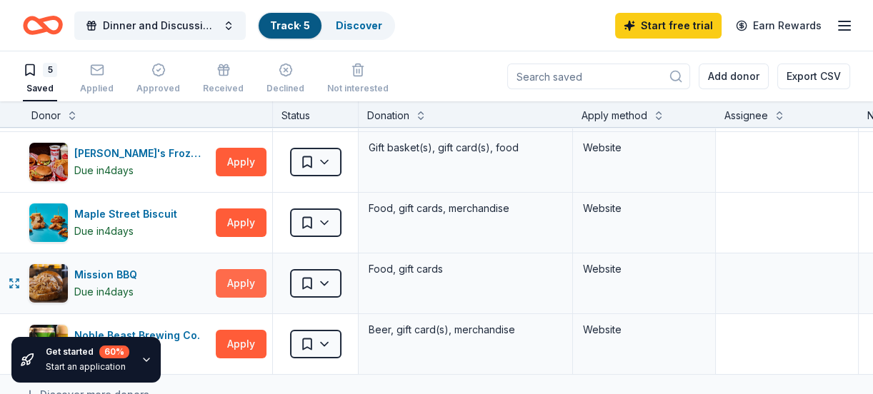
click at [235, 280] on button "Apply" at bounding box center [241, 283] width 51 height 29
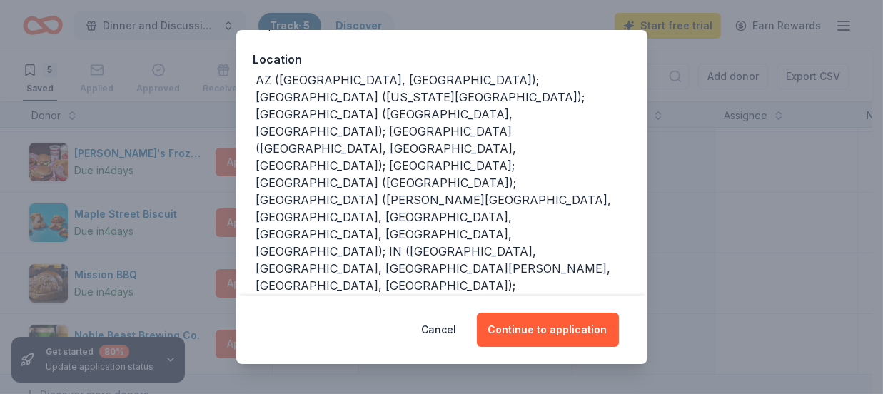
scroll to position [282, 0]
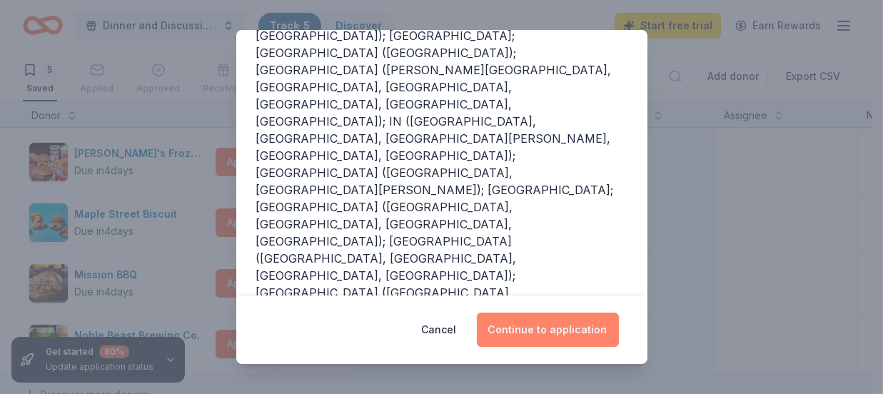
click at [551, 336] on button "Continue to application" at bounding box center [548, 330] width 142 height 34
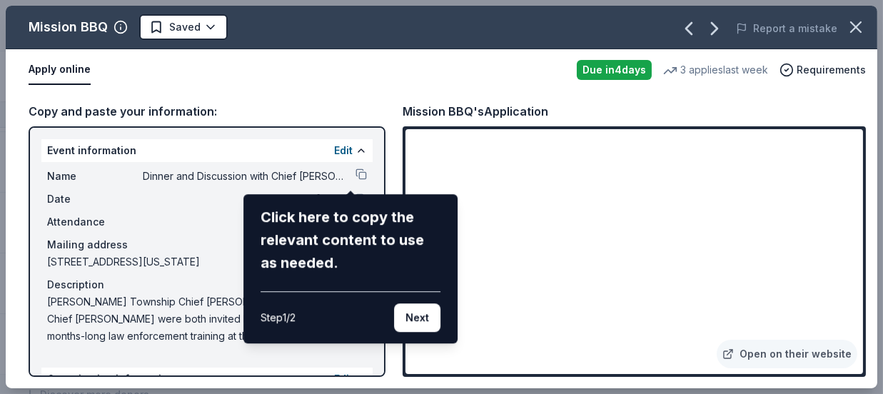
click at [830, 73] on div "Mission BBQ Saved Report a mistake Apply online Due in 4 days 3 applies last we…" at bounding box center [442, 197] width 872 height 383
click at [823, 69] on div "Mission BBQ Saved Report a mistake Apply online Due in 4 days 3 applies last we…" at bounding box center [442, 197] width 872 height 383
click at [416, 315] on button "Next" at bounding box center [417, 318] width 46 height 29
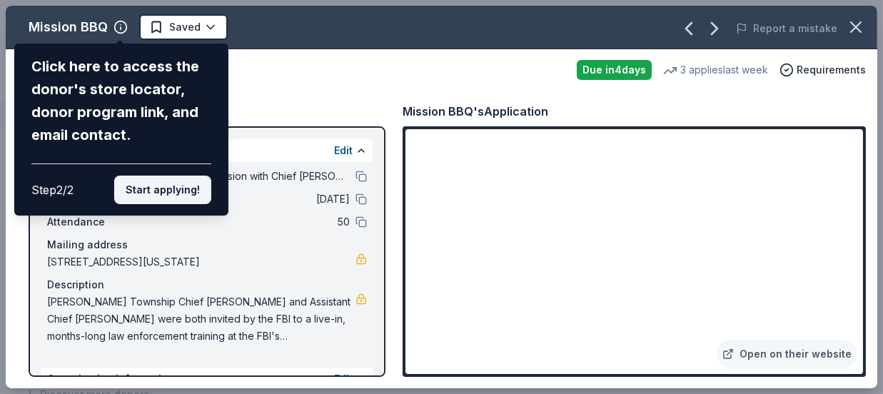
click at [164, 192] on button "Start applying!" at bounding box center [162, 190] width 97 height 29
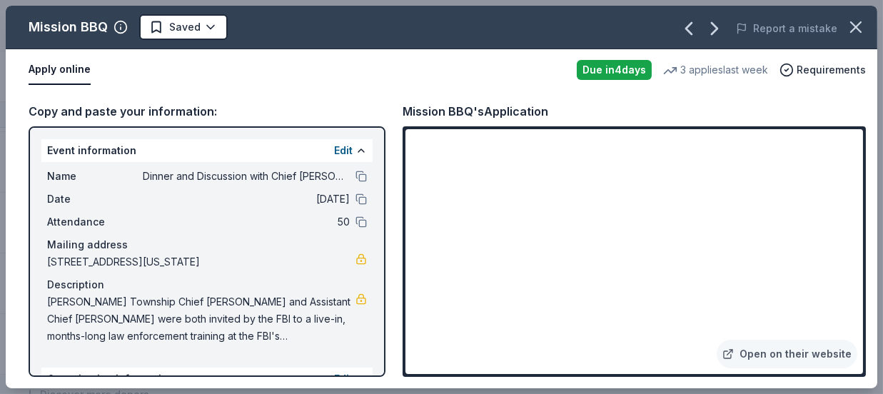
click at [376, 251] on div "Mission BBQ Saved Report a mistake Apply online Due in 4 days 3 applies last we…" at bounding box center [442, 197] width 872 height 383
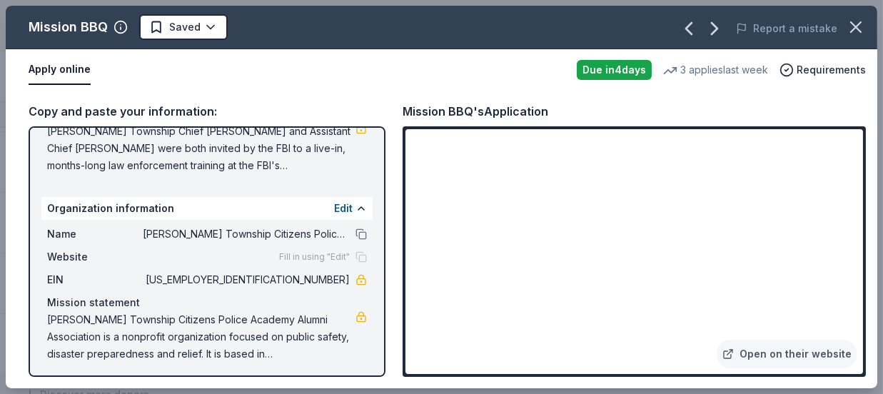
scroll to position [174, 0]
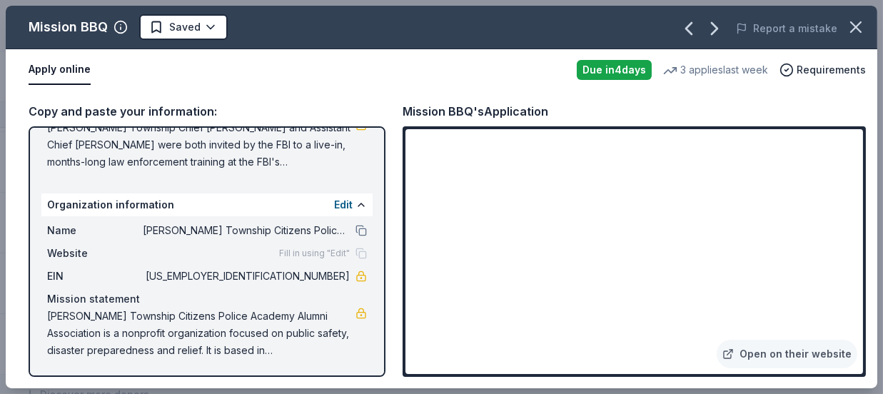
click at [286, 345] on span "Hamilton Township Citizens Police Academy Alumni Association is a nonprofit org…" at bounding box center [201, 333] width 309 height 51
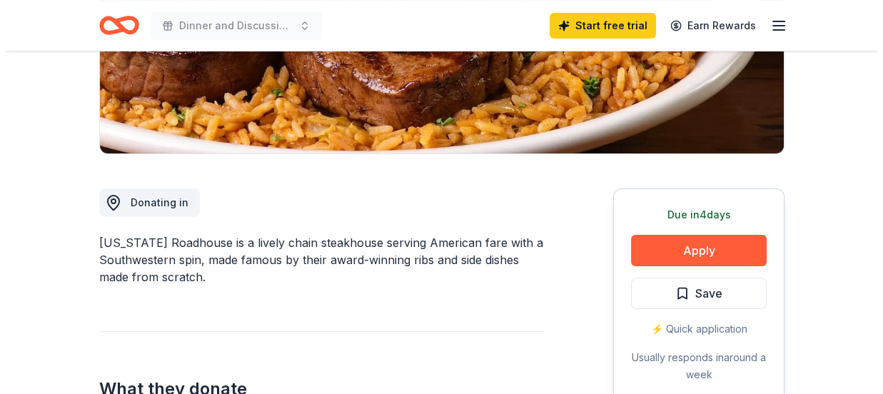
scroll to position [284, 0]
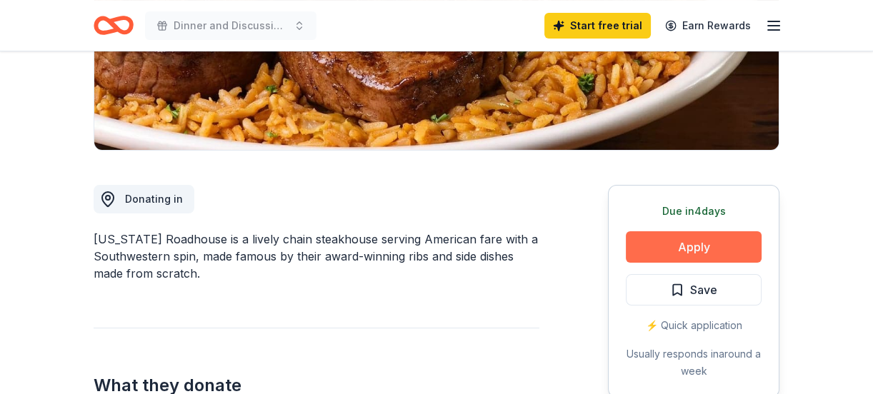
click at [698, 246] on button "Apply" at bounding box center [694, 246] width 136 height 31
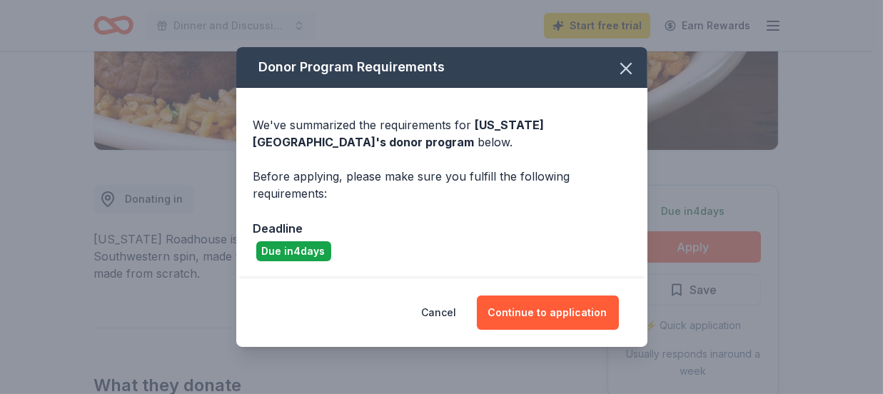
drag, startPoint x: 606, startPoint y: 185, endPoint x: 601, endPoint y: 276, distance: 91.6
click at [601, 276] on div "We've summarized the requirements for [US_STATE] Roadhouse 's donor program bel…" at bounding box center [441, 183] width 411 height 190
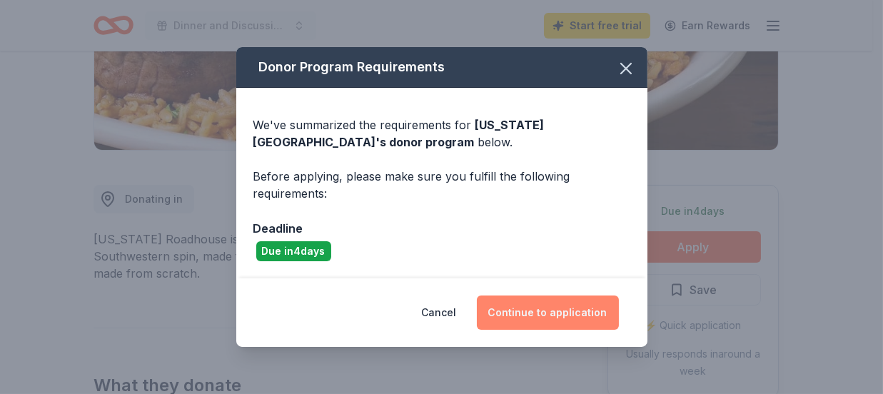
click at [561, 316] on button "Continue to application" at bounding box center [548, 313] width 142 height 34
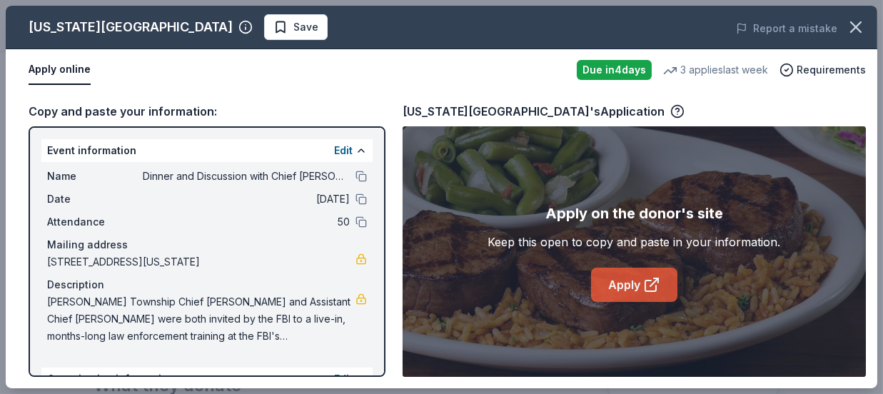
click at [630, 280] on link "Apply" at bounding box center [634, 285] width 86 height 34
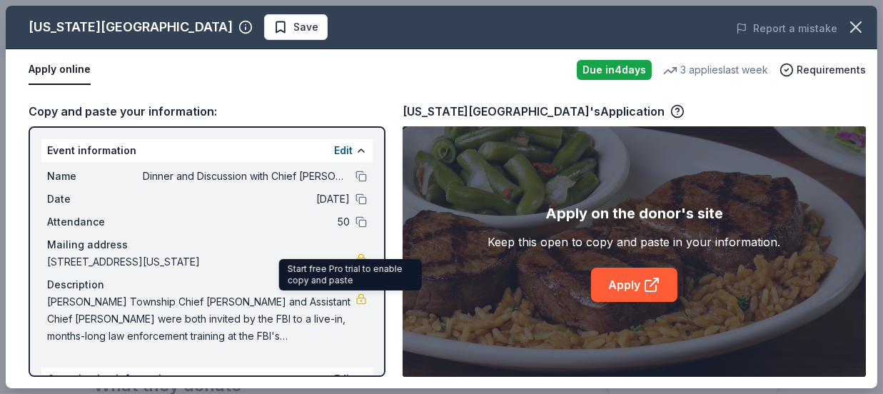
click at [356, 299] on link at bounding box center [361, 299] width 11 height 11
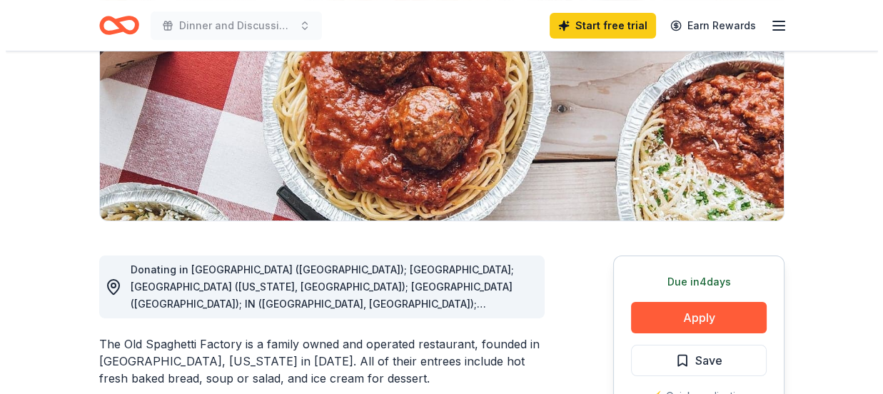
scroll to position [255, 0]
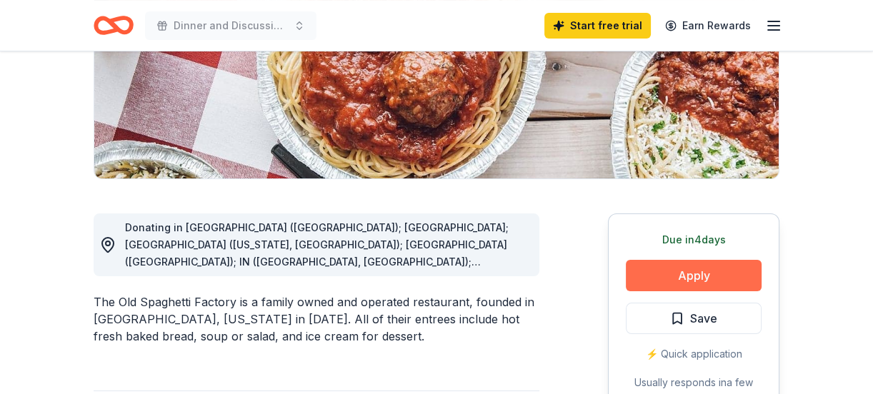
click at [681, 275] on button "Apply" at bounding box center [694, 275] width 136 height 31
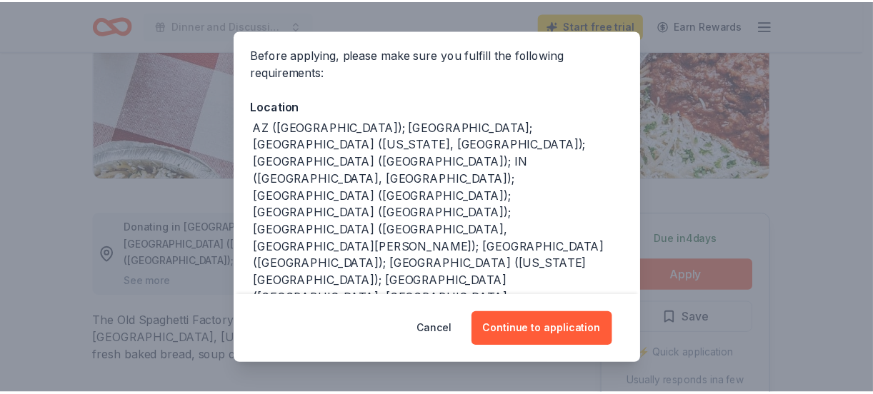
scroll to position [106, 0]
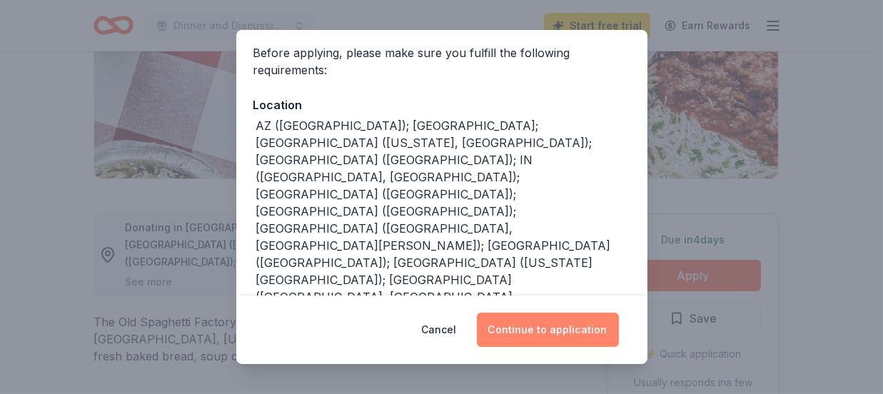
click at [545, 334] on button "Continue to application" at bounding box center [548, 330] width 142 height 34
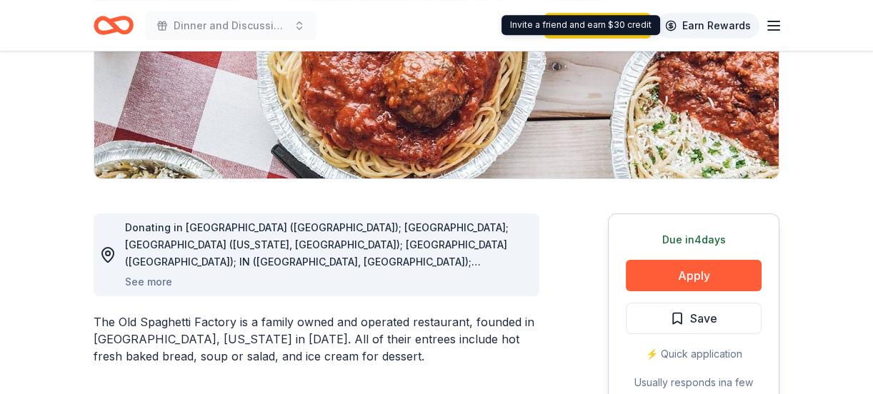
click at [688, 35] on link "Earn Rewards" at bounding box center [707, 26] width 103 height 26
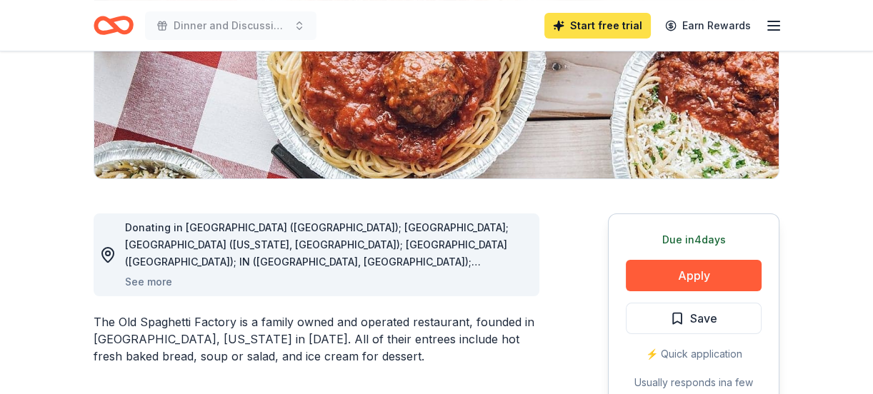
click at [631, 24] on link "Start free trial" at bounding box center [597, 26] width 106 height 26
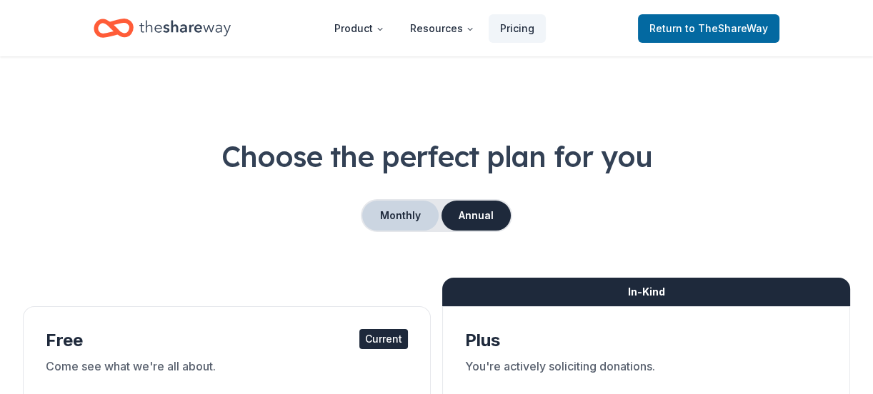
click at [413, 207] on button "Monthly" at bounding box center [400, 216] width 76 height 30
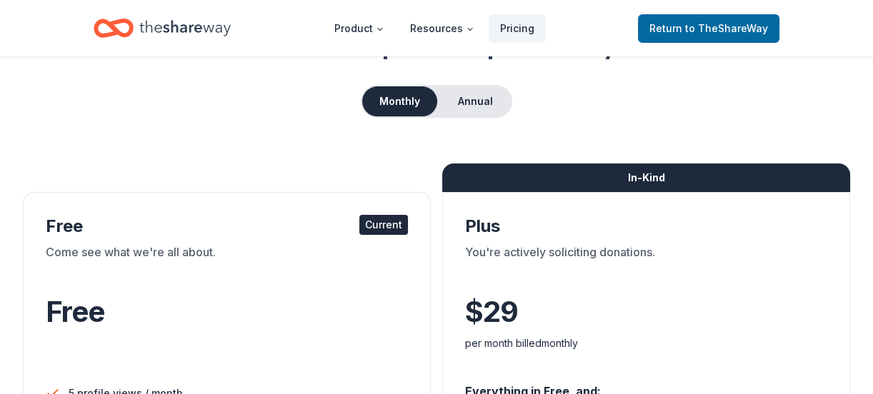
scroll to position [113, 0]
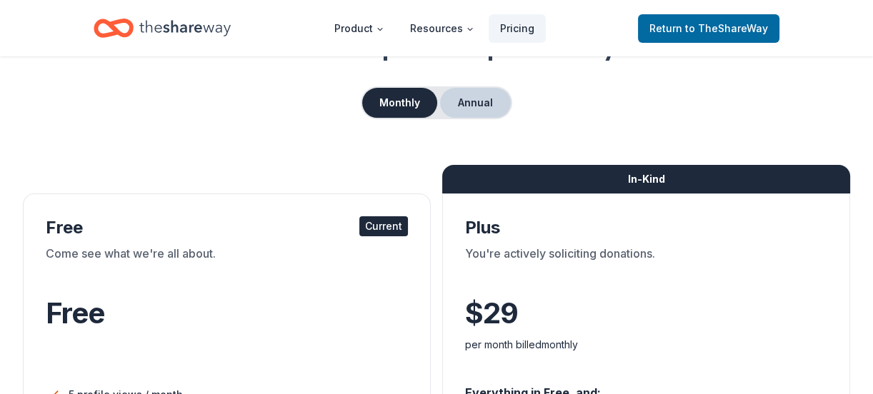
click at [477, 102] on button "Annual" at bounding box center [475, 103] width 71 height 30
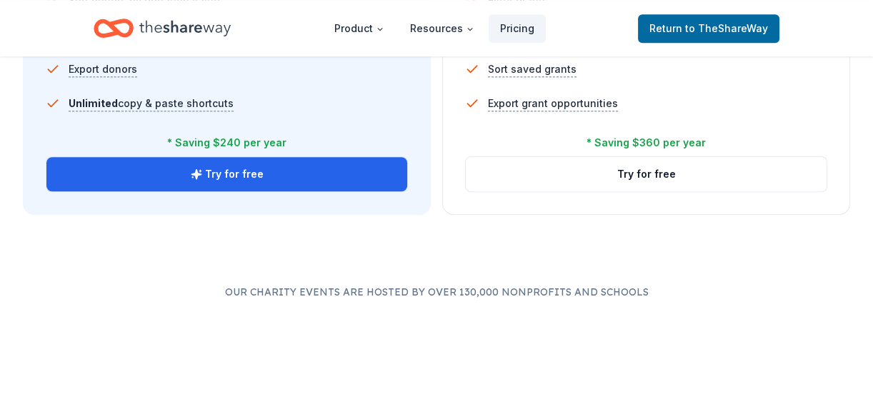
scroll to position [1163, 0]
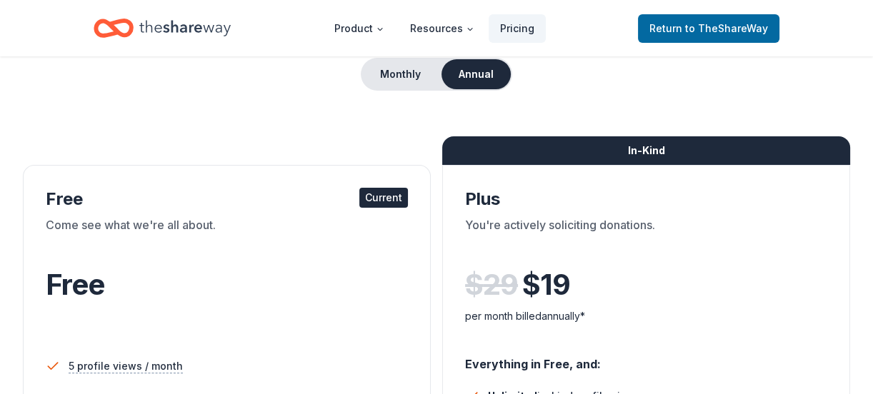
scroll to position [28, 0]
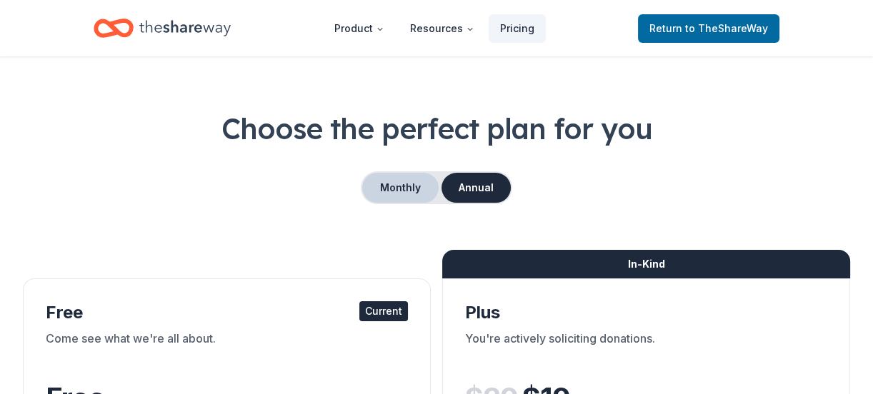
click at [402, 181] on button "Monthly" at bounding box center [400, 188] width 76 height 30
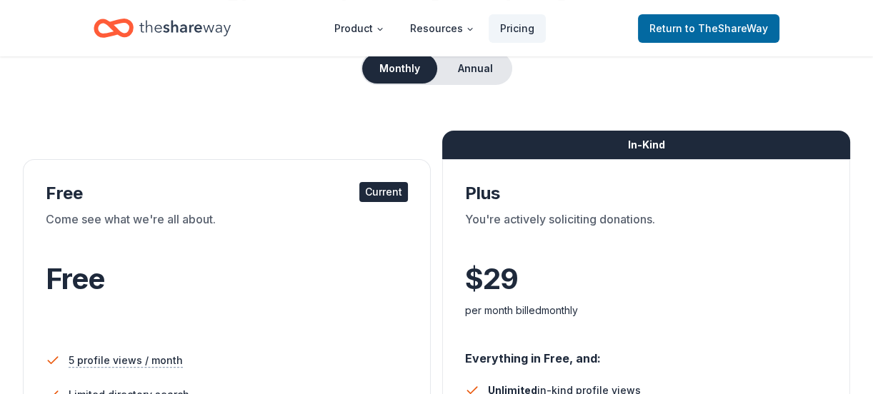
scroll to position [0, 0]
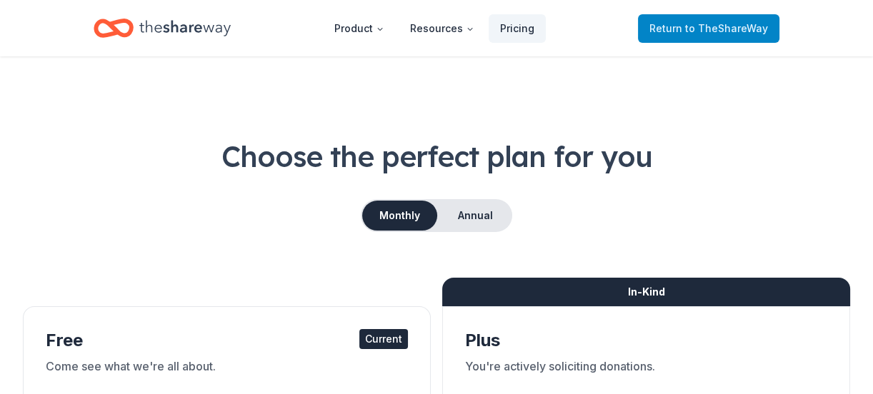
click at [717, 22] on span "to TheShareWay" at bounding box center [726, 28] width 83 height 12
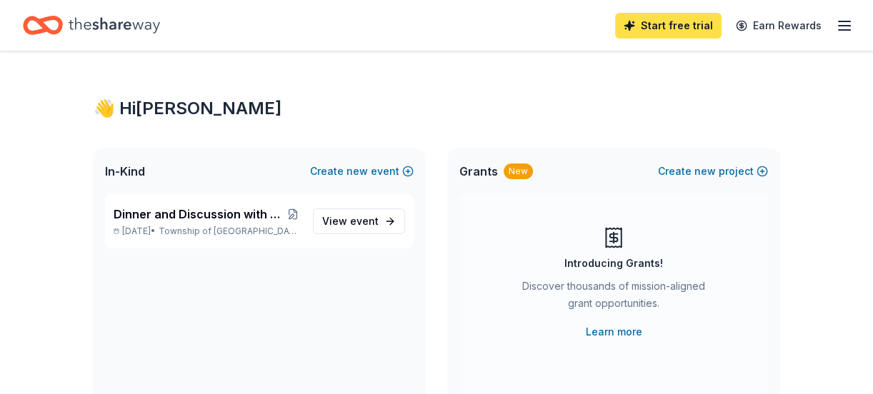
click at [687, 29] on link "Start free trial" at bounding box center [668, 26] width 106 height 26
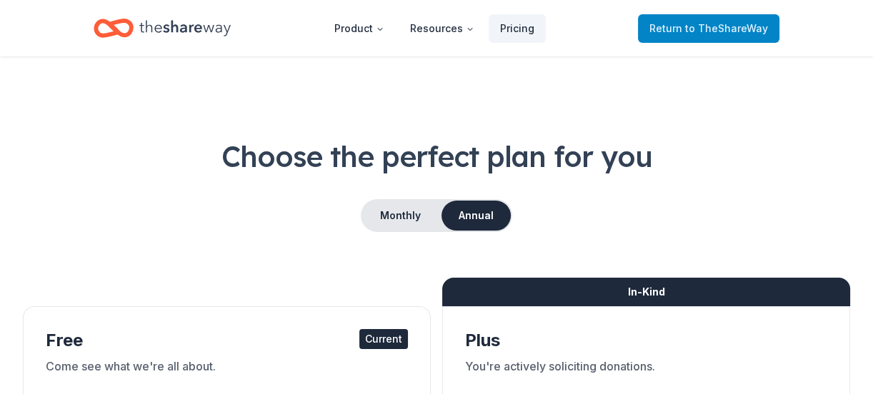
click at [678, 36] on span "Return to TheShareWay" at bounding box center [708, 28] width 119 height 17
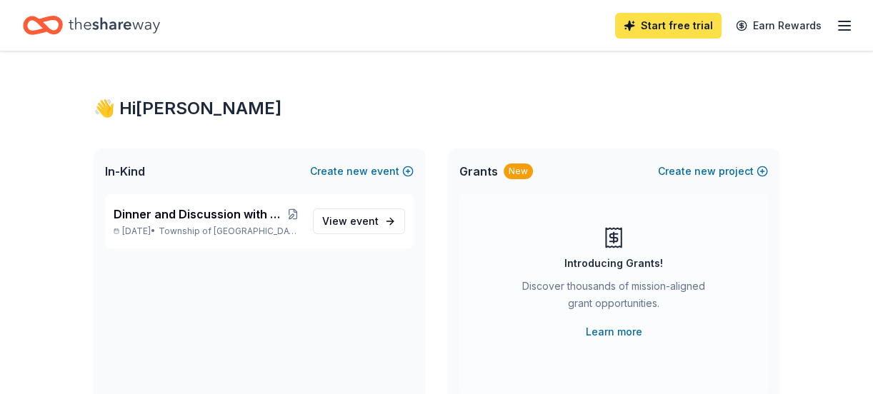
click at [685, 28] on link "Start free trial" at bounding box center [668, 26] width 106 height 26
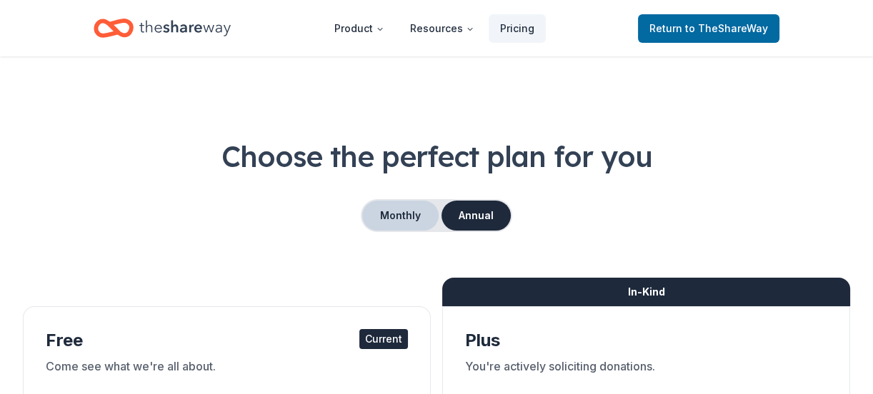
click at [421, 214] on button "Monthly" at bounding box center [400, 216] width 76 height 30
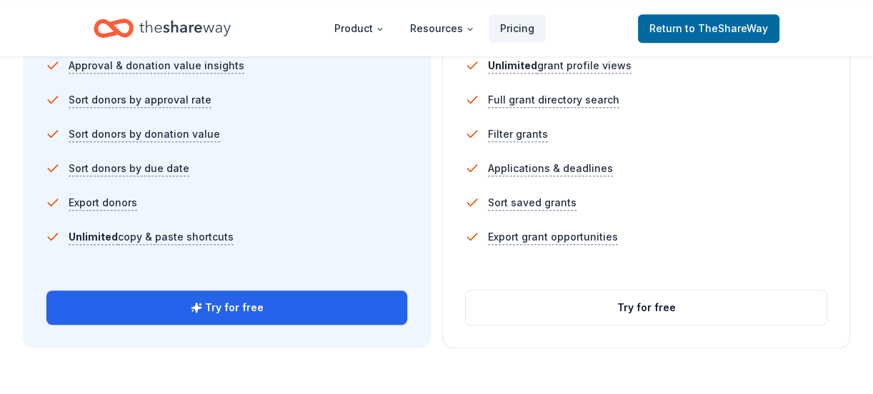
scroll to position [1078, 0]
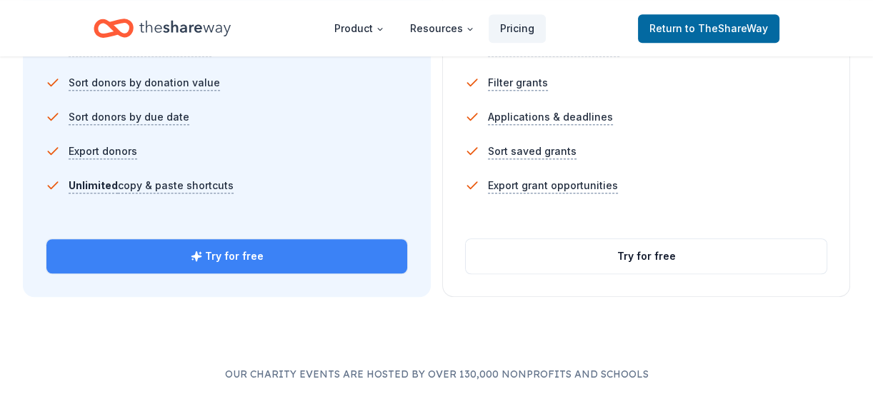
click at [246, 256] on button "Try for free" at bounding box center [226, 256] width 361 height 34
click at [284, 249] on button "Try for free" at bounding box center [226, 256] width 361 height 34
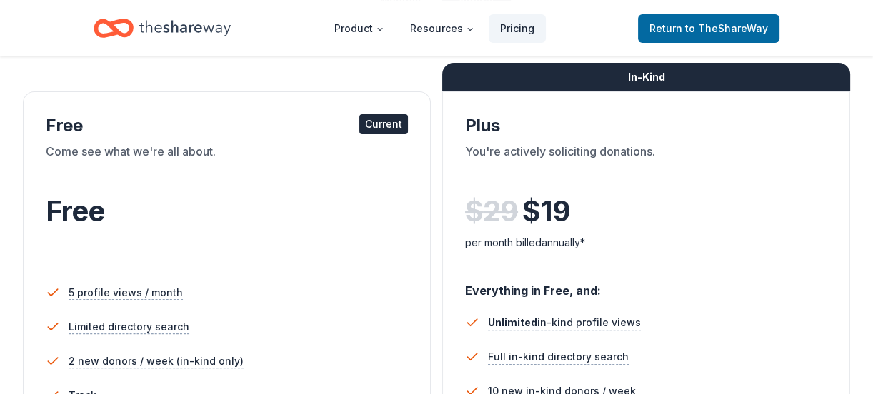
scroll to position [113, 0]
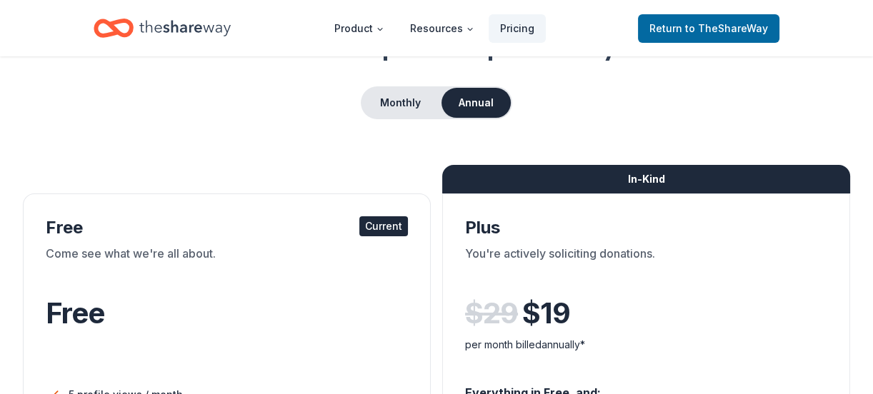
click at [381, 221] on div "Current" at bounding box center [383, 226] width 49 height 20
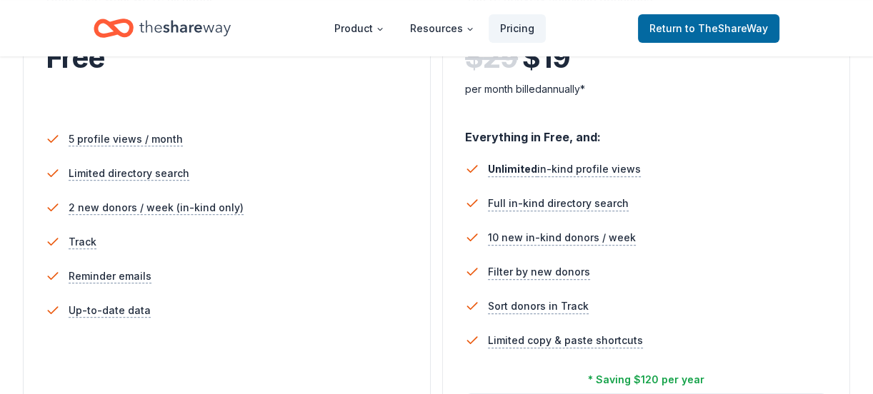
scroll to position [453, 0]
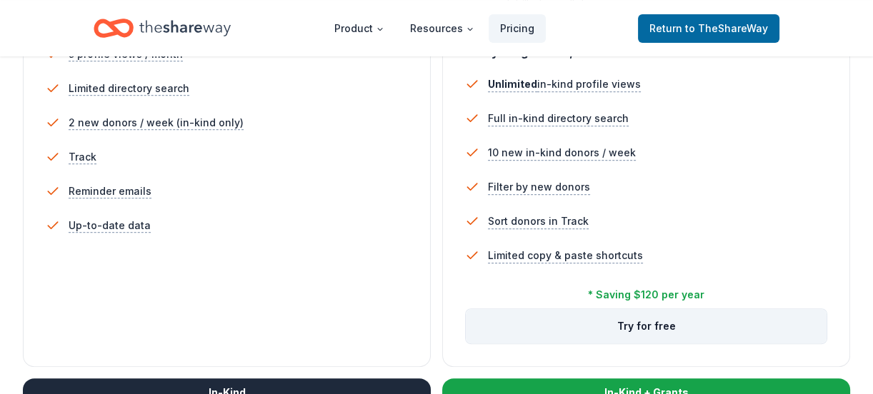
click at [643, 324] on button "Try for free" at bounding box center [646, 326] width 361 height 34
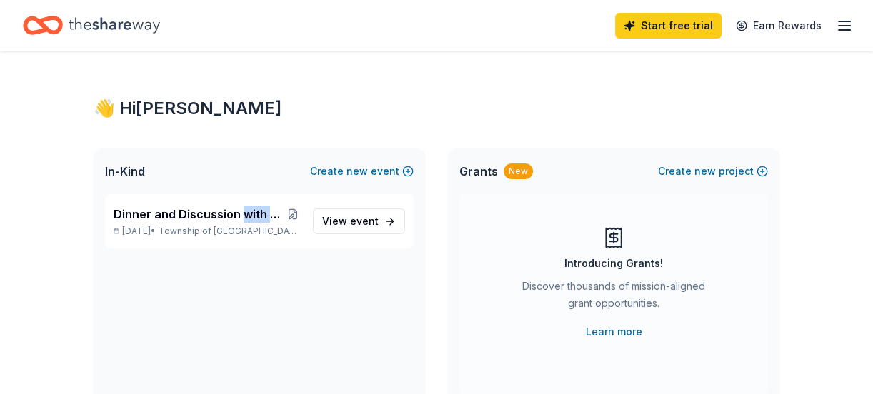
click at [243, 213] on span "Dinner and Discussion with Chief [PERSON_NAME]" at bounding box center [199, 214] width 171 height 17
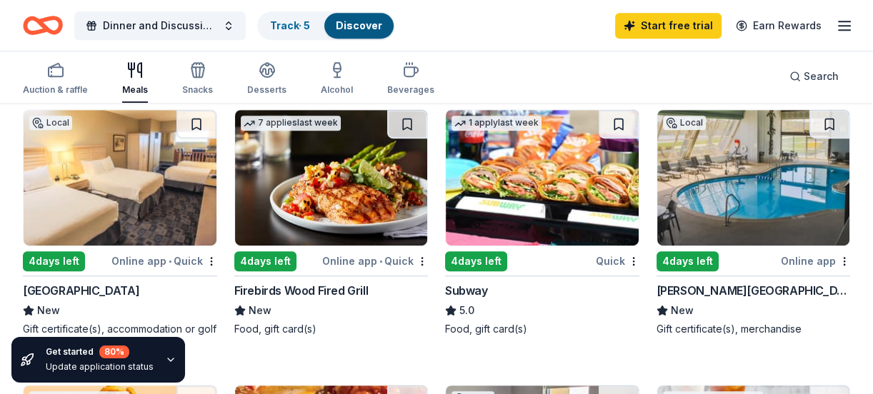
scroll to position [993, 0]
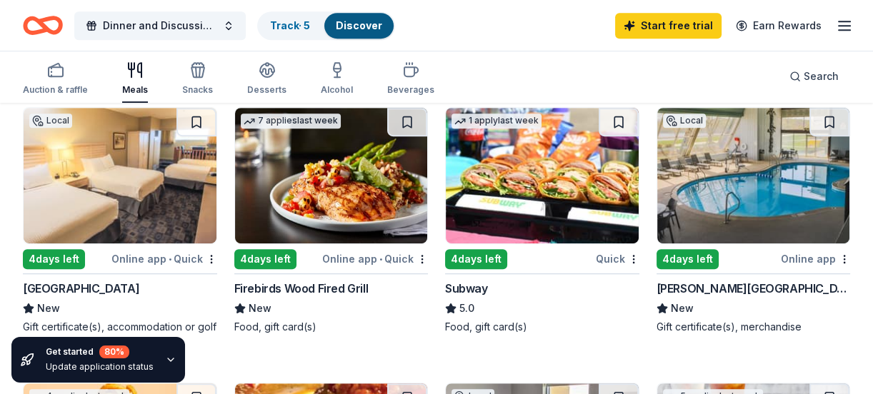
click at [697, 86] on div "Auction & raffle Meals Snacks Desserts Alcohol Beverages Search" at bounding box center [436, 76] width 827 height 53
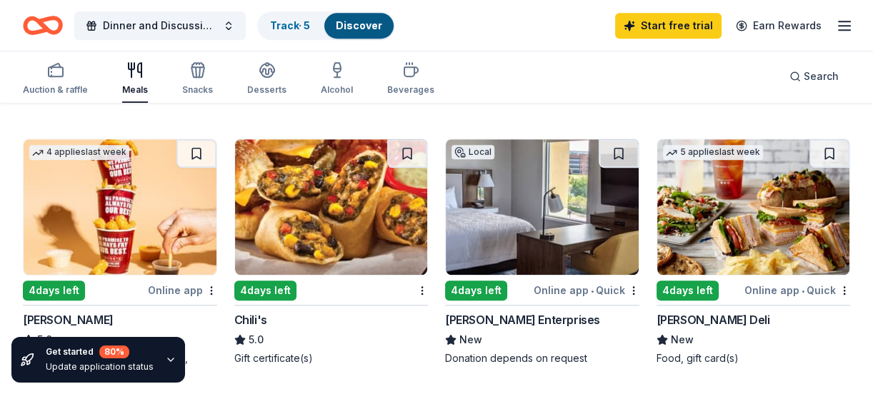
scroll to position [1248, 0]
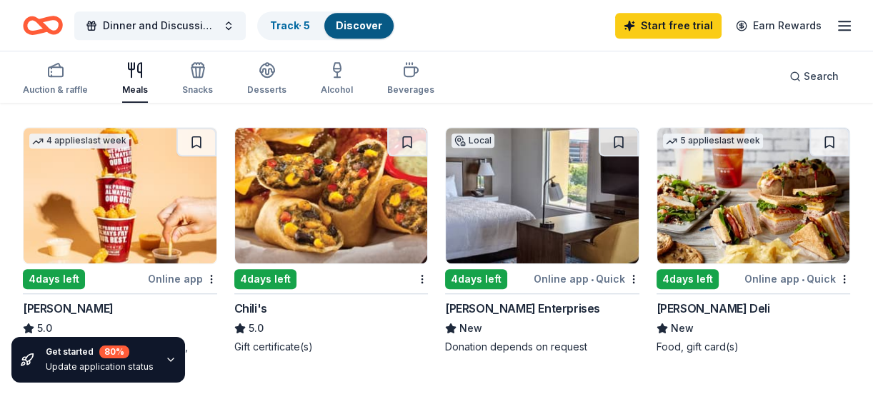
click at [718, 67] on div "Auction & raffle Meals Snacks Desserts Alcohol Beverages Search" at bounding box center [436, 76] width 827 height 53
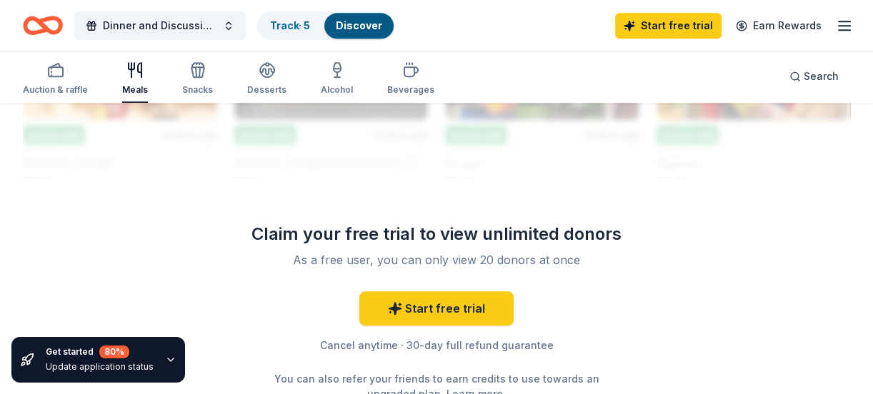
scroll to position [1730, 0]
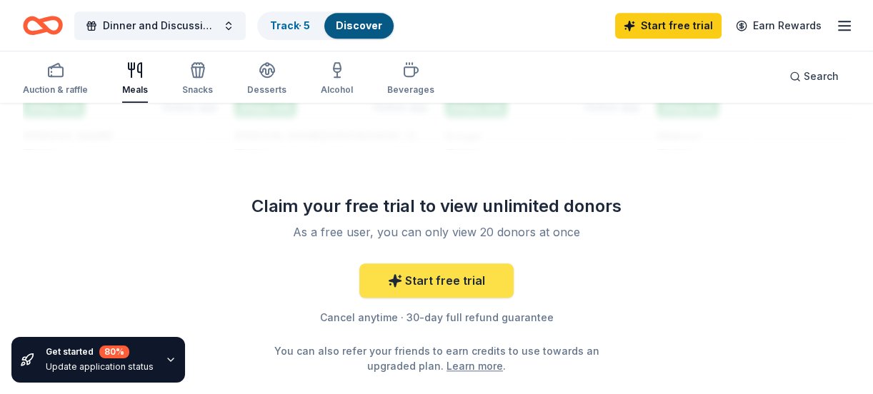
click at [435, 264] on link "Start free trial" at bounding box center [436, 281] width 154 height 34
click at [451, 270] on link "Start free trial" at bounding box center [436, 281] width 154 height 34
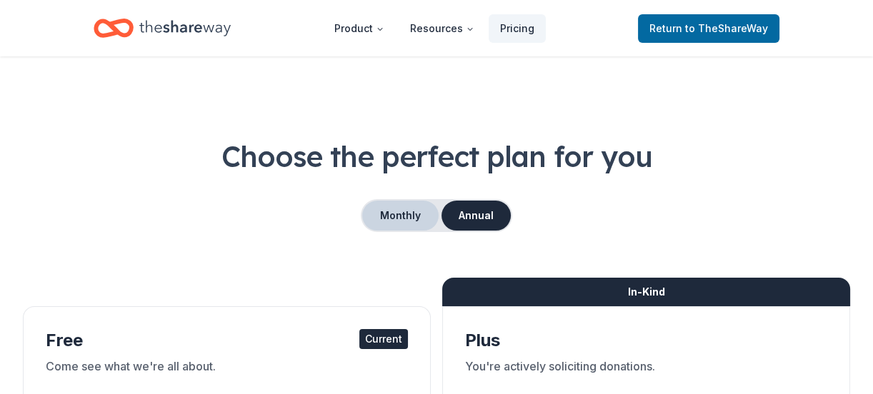
click at [411, 208] on button "Monthly" at bounding box center [400, 216] width 76 height 30
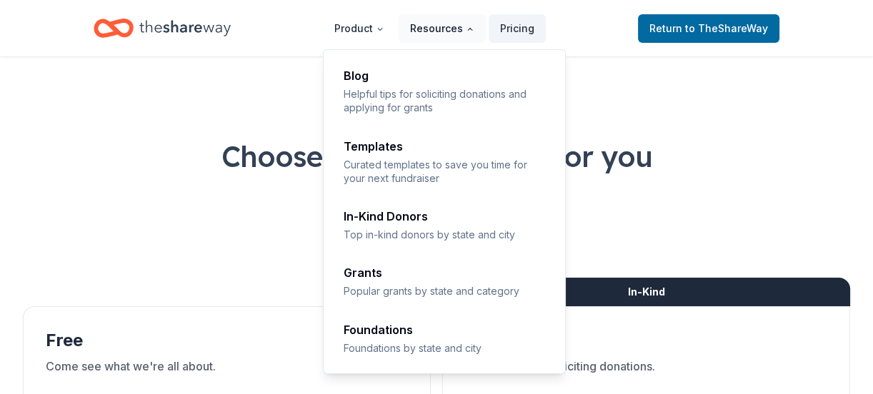
click at [461, 25] on button "Resources" at bounding box center [442, 28] width 87 height 29
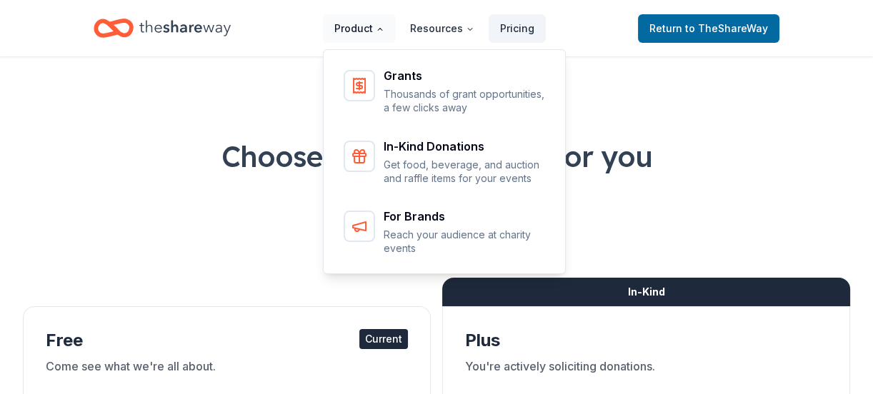
click at [362, 25] on button "Product" at bounding box center [359, 28] width 73 height 29
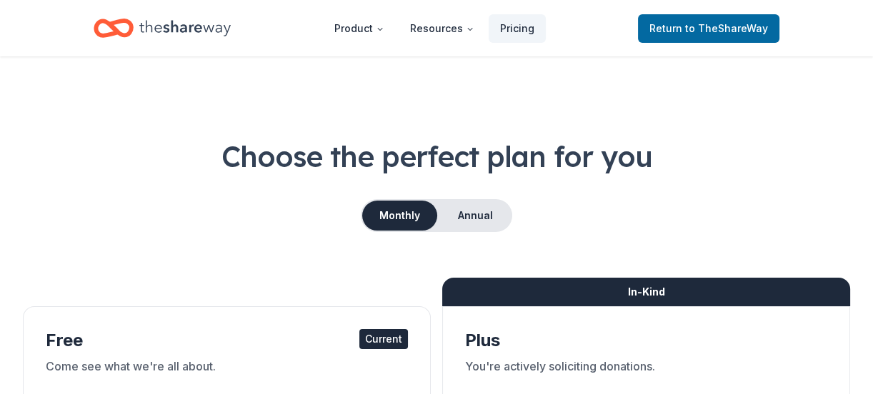
click at [610, 282] on div "In-Kind" at bounding box center [646, 292] width 408 height 29
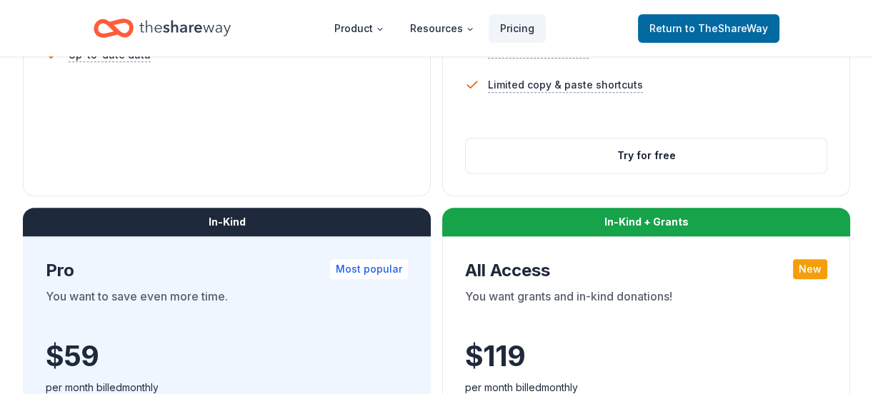
scroll to position [596, 0]
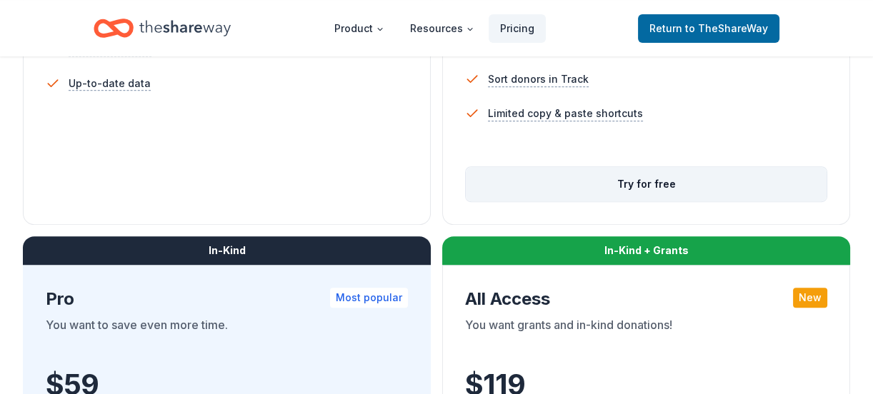
click at [652, 181] on button "Try for free" at bounding box center [646, 184] width 361 height 34
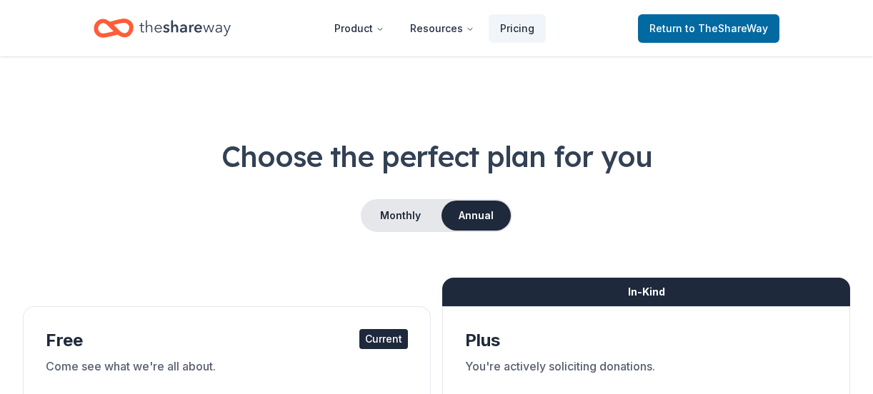
click at [567, 42] on nav "Product Resources Pricing Return to TheShareWay" at bounding box center [437, 28] width 686 height 34
click at [623, 304] on div "In-Kind" at bounding box center [646, 292] width 408 height 29
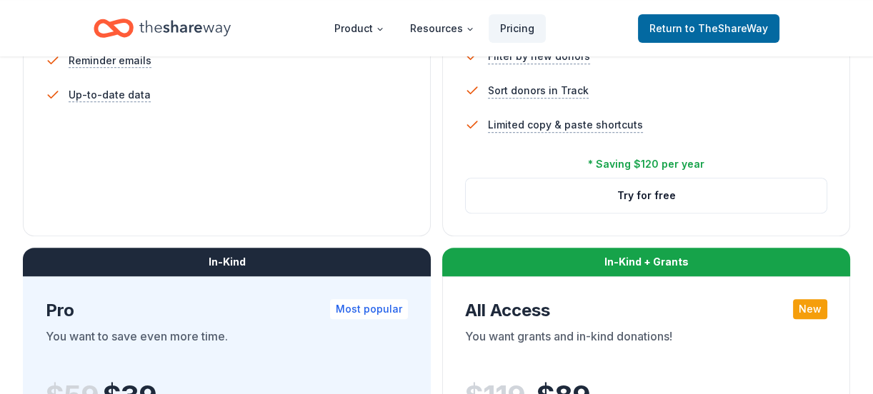
scroll to position [596, 0]
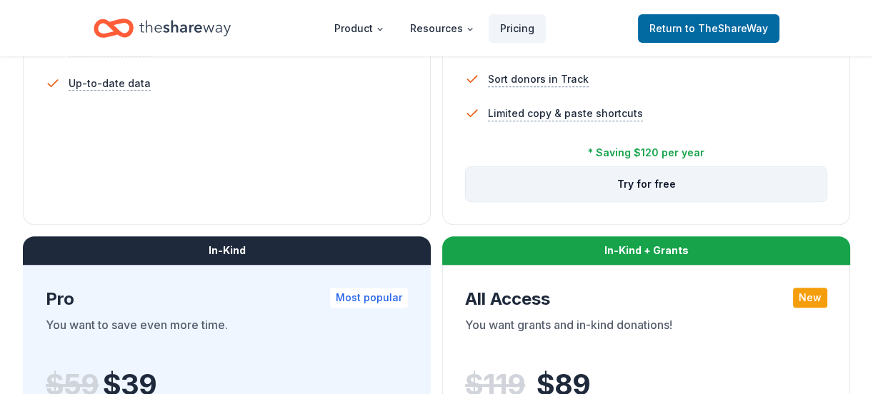
click at [649, 182] on button "Try for free" at bounding box center [646, 184] width 361 height 34
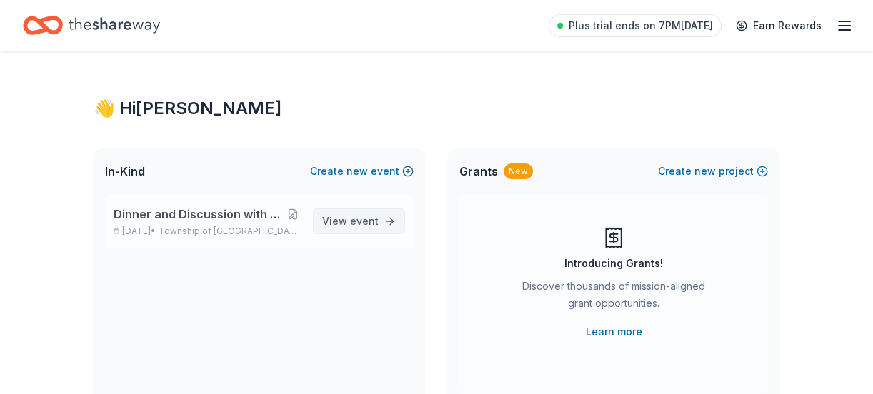
click at [351, 216] on span "View event" at bounding box center [350, 221] width 56 height 17
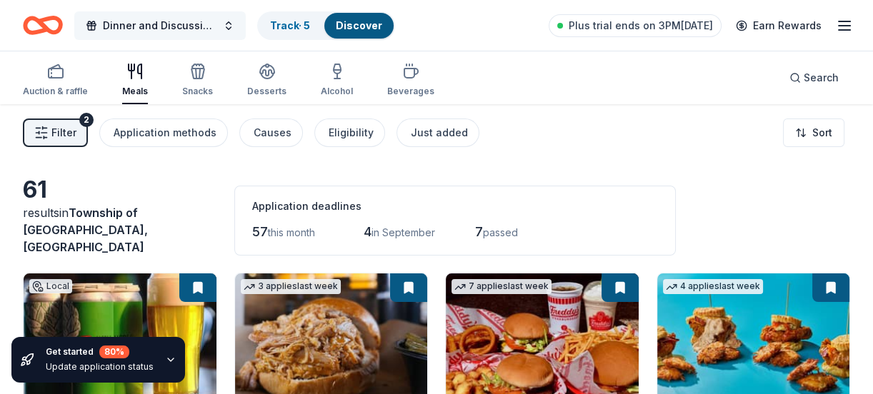
click at [229, 24] on button "Dinner and Discussion with Chief [PERSON_NAME]" at bounding box center [159, 25] width 171 height 29
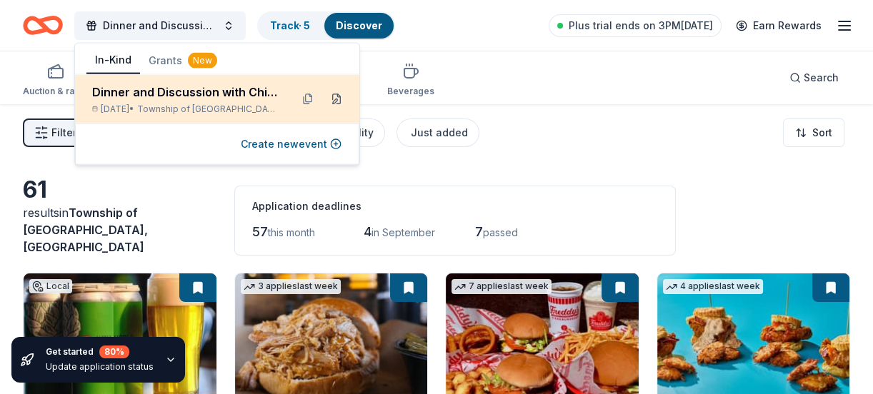
click at [338, 99] on button at bounding box center [336, 99] width 23 height 23
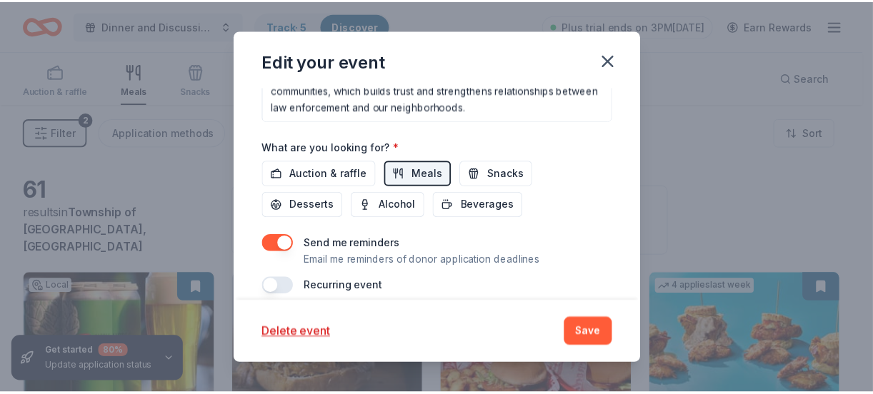
scroll to position [554, 0]
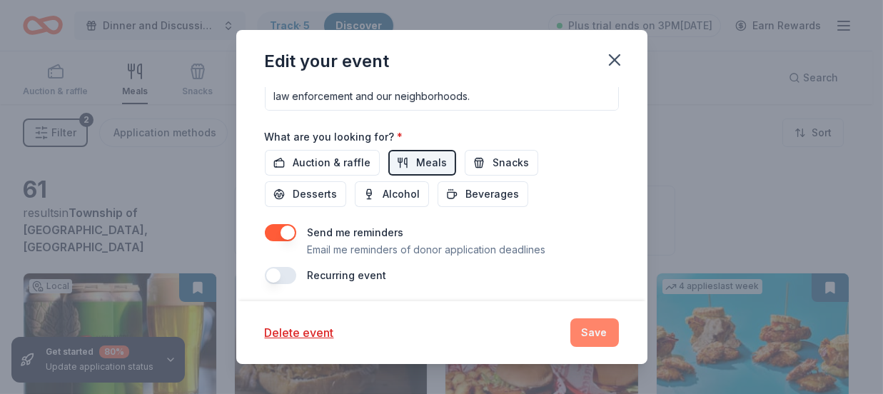
click at [589, 334] on button "Save" at bounding box center [595, 333] width 49 height 29
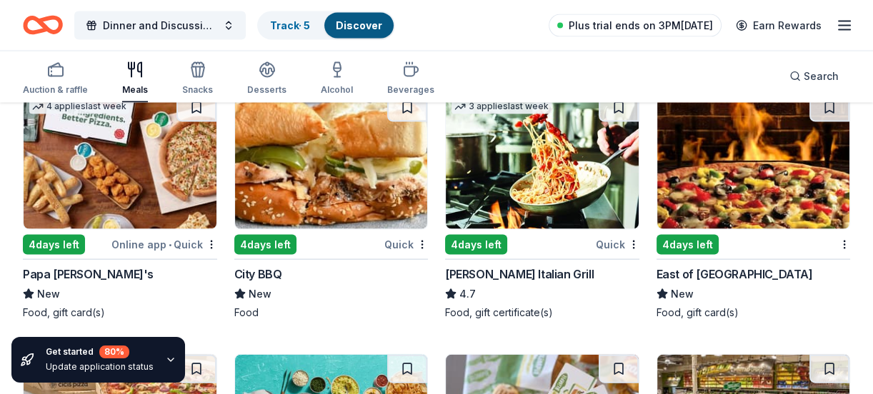
scroll to position [3414, 0]
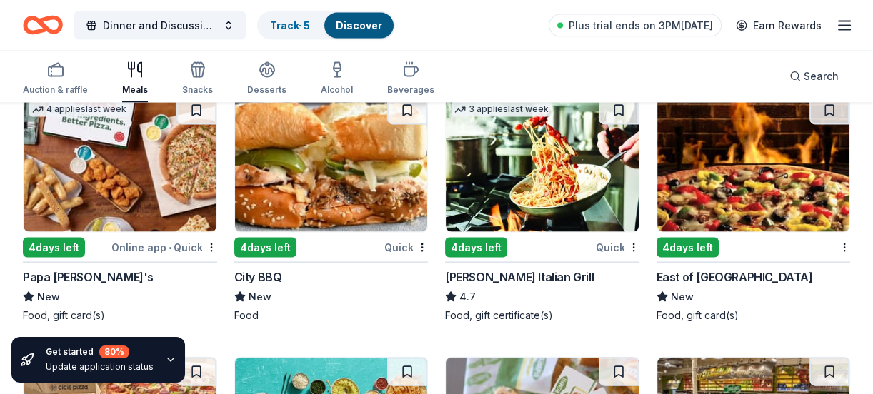
click at [556, 175] on img at bounding box center [542, 164] width 193 height 136
click at [267, 269] on div "City BBQ" at bounding box center [258, 277] width 48 height 17
click at [361, 181] on img at bounding box center [331, 164] width 193 height 136
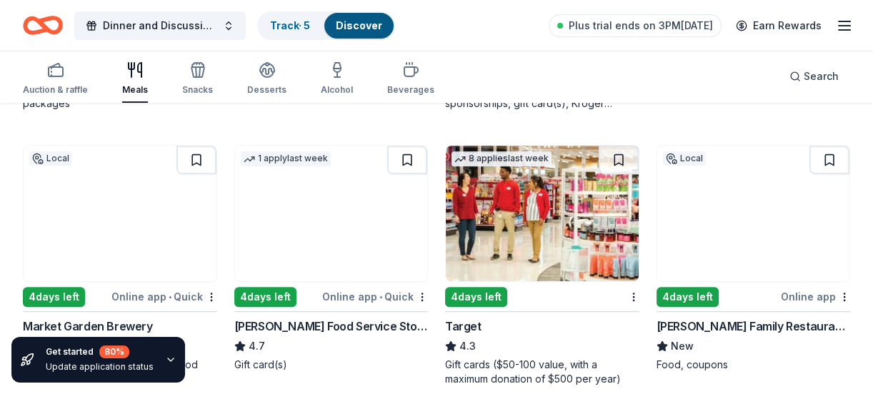
scroll to position [567, 0]
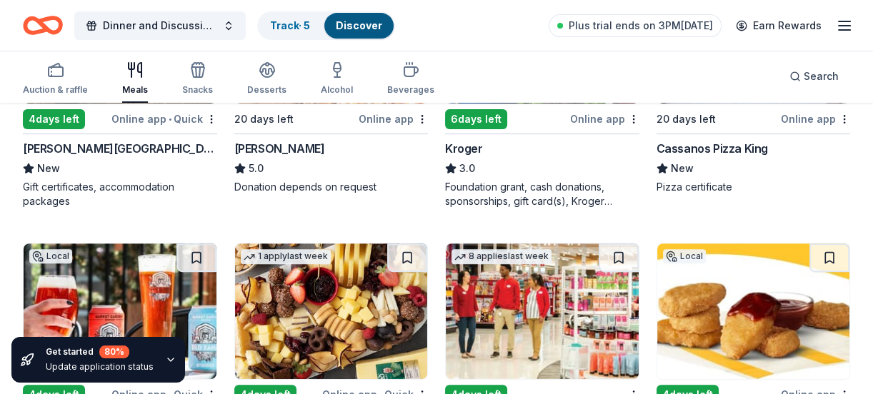
click at [751, 308] on img at bounding box center [753, 312] width 193 height 136
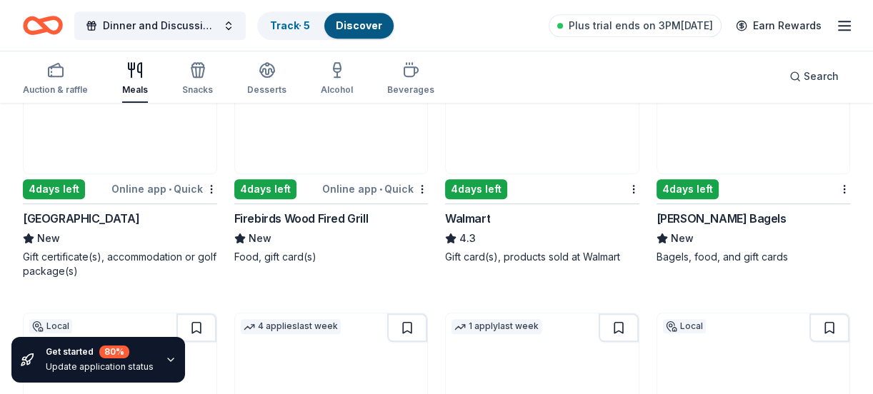
scroll to position [1050, 0]
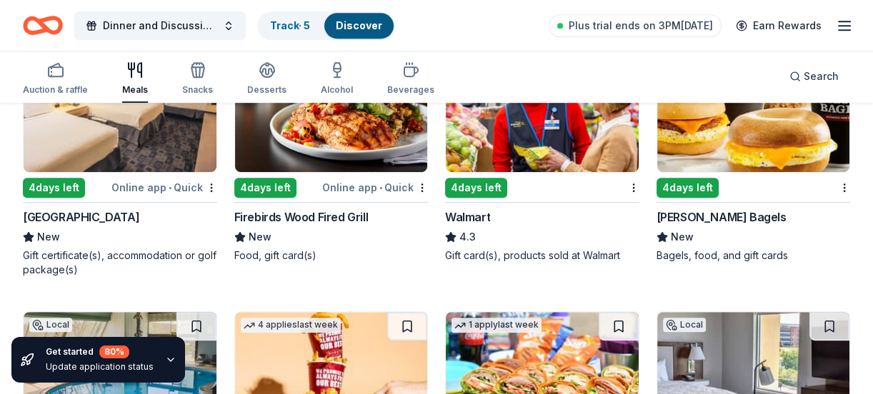
click at [339, 209] on div "Firebirds Wood Fired Grill" at bounding box center [301, 217] width 134 height 17
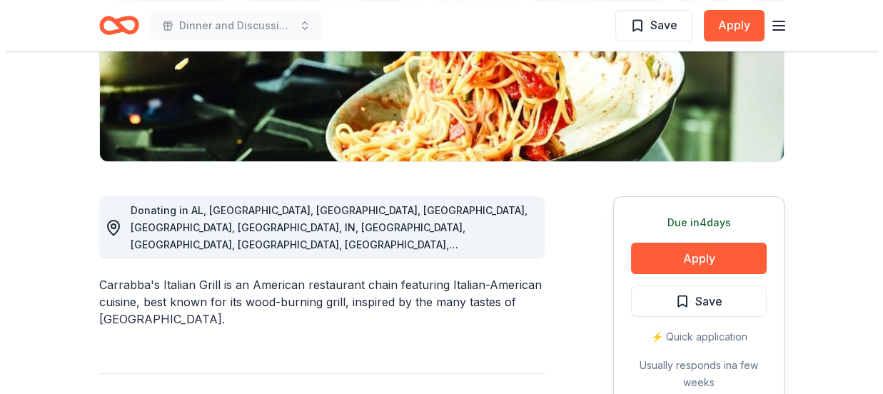
scroll to position [340, 0]
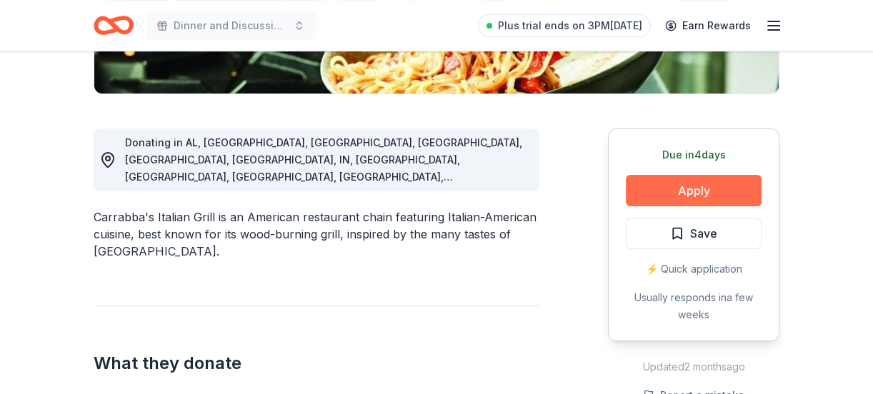
click at [683, 185] on button "Apply" at bounding box center [694, 190] width 136 height 31
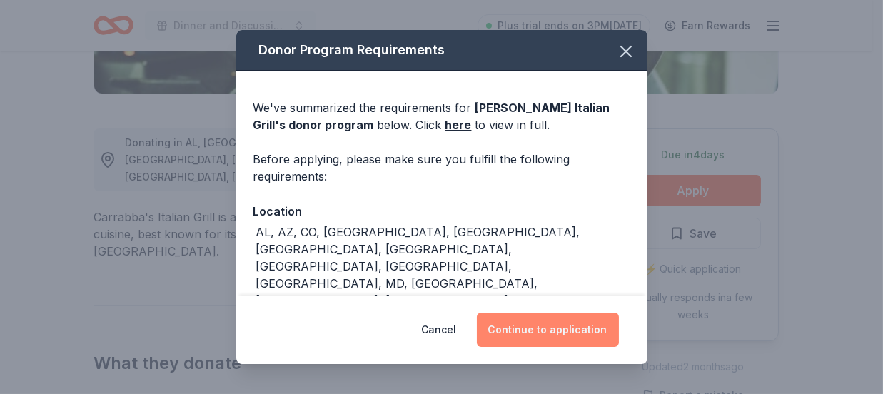
click at [567, 323] on button "Continue to application" at bounding box center [548, 330] width 142 height 34
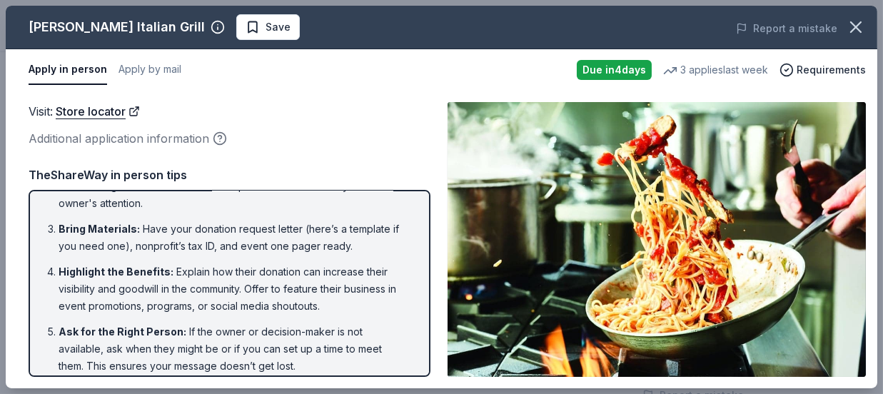
scroll to position [155, 0]
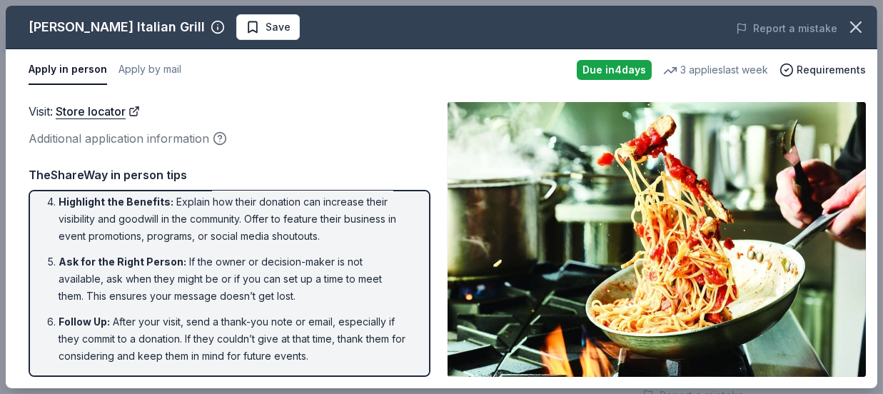
click at [669, 210] on img at bounding box center [657, 239] width 419 height 275
click at [166, 70] on button "Apply by mail" at bounding box center [150, 70] width 63 height 30
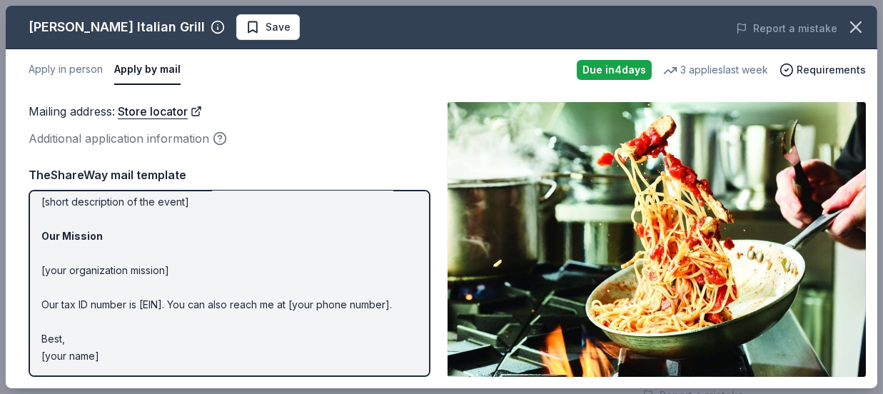
scroll to position [0, 0]
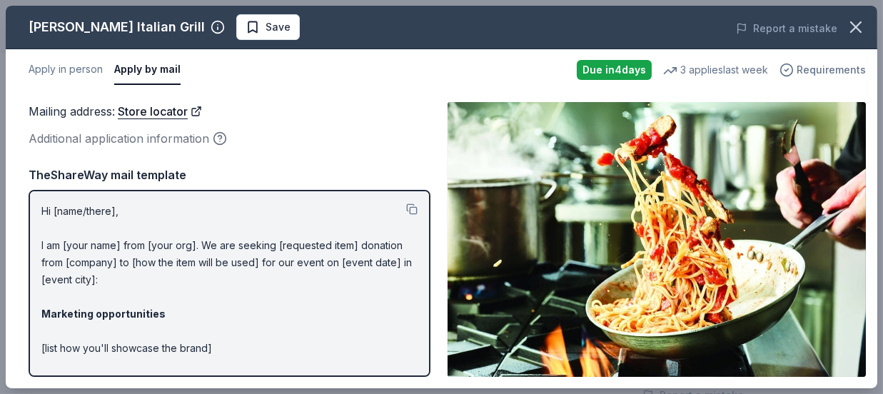
click at [826, 68] on span "Requirements" at bounding box center [831, 69] width 69 height 17
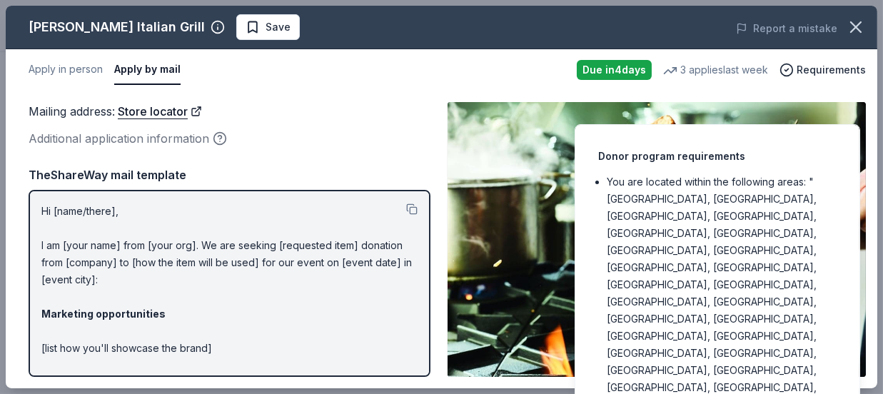
click at [332, 96] on div "Mailing address : Store locator Additional application information Mailing addr…" at bounding box center [442, 240] width 872 height 298
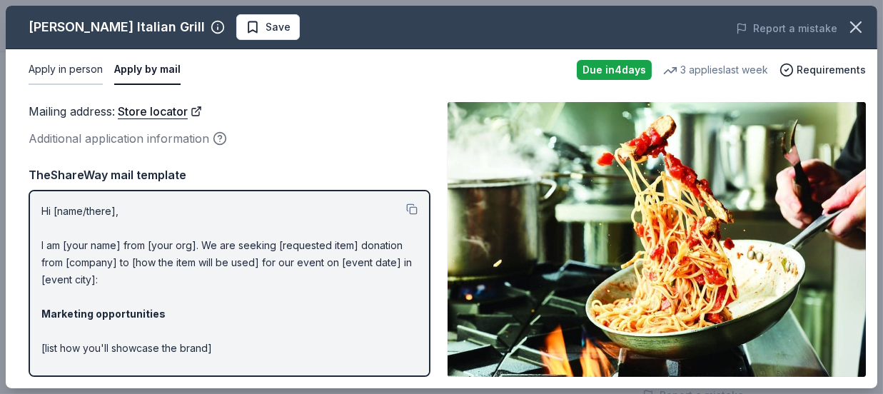
click at [78, 63] on button "Apply in person" at bounding box center [66, 70] width 74 height 30
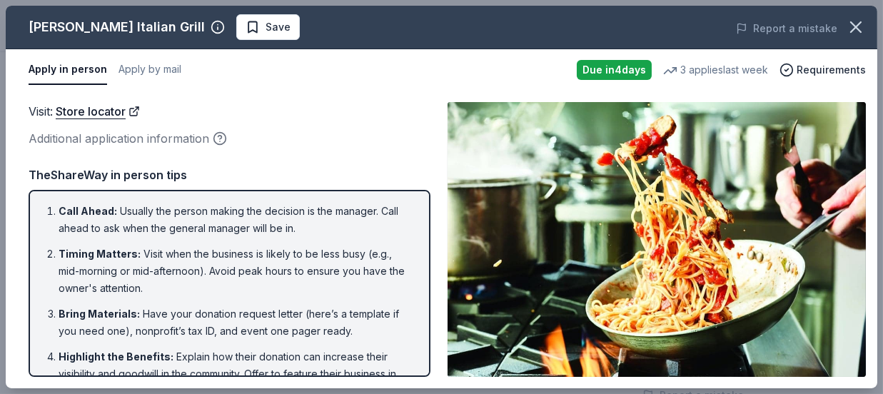
click at [185, 140] on div "Additional application information" at bounding box center [230, 138] width 402 height 19
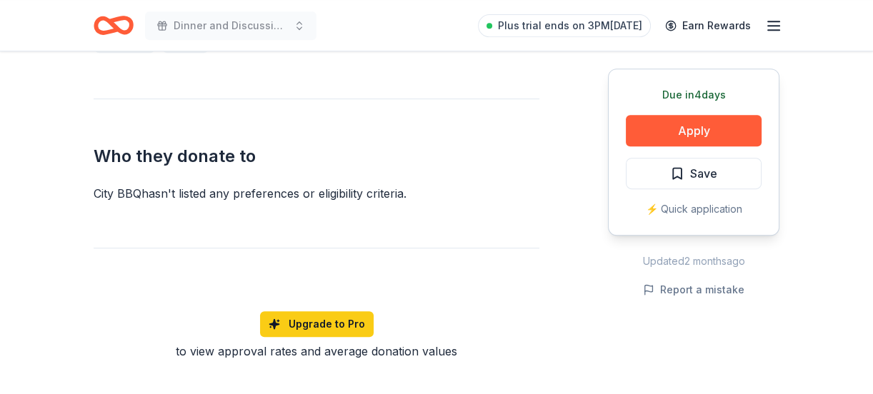
scroll to position [586, 0]
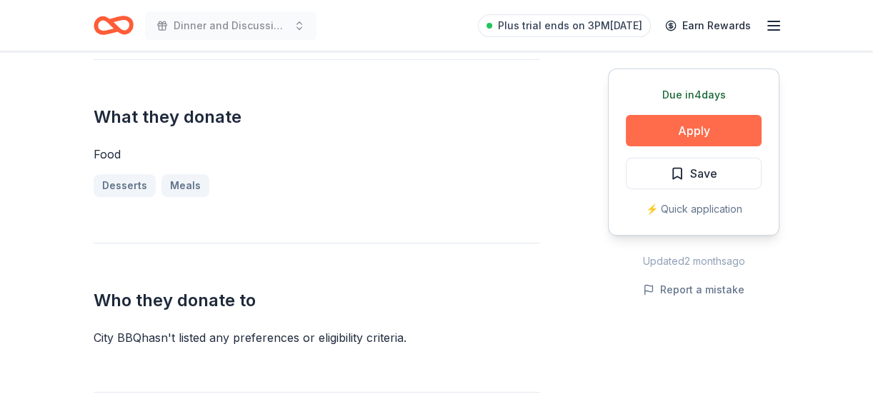
click at [695, 129] on button "Apply" at bounding box center [694, 130] width 136 height 31
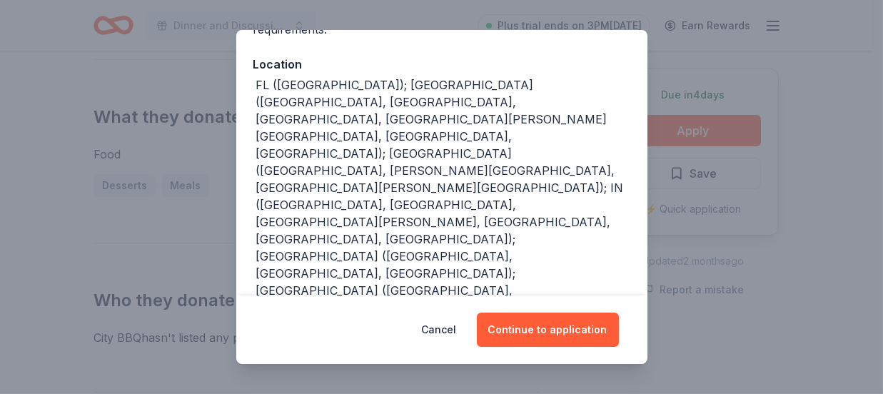
scroll to position [160, 0]
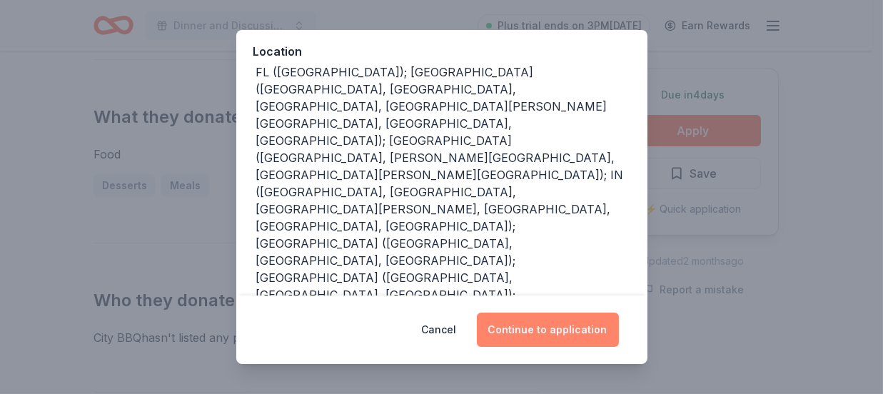
click at [582, 331] on button "Continue to application" at bounding box center [548, 330] width 142 height 34
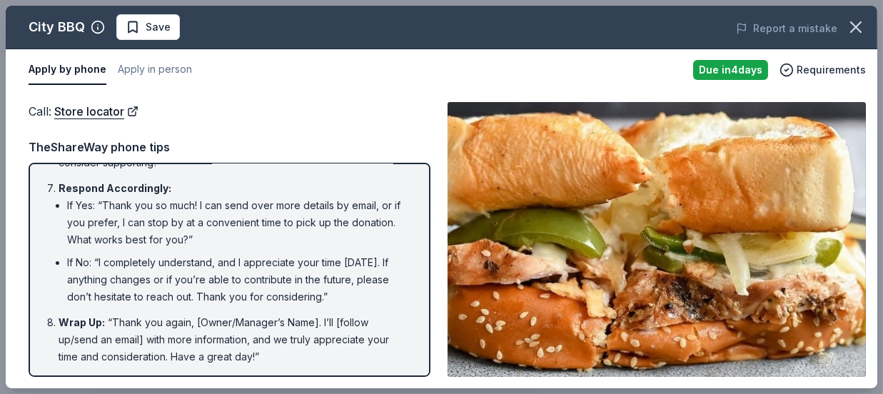
scroll to position [0, 0]
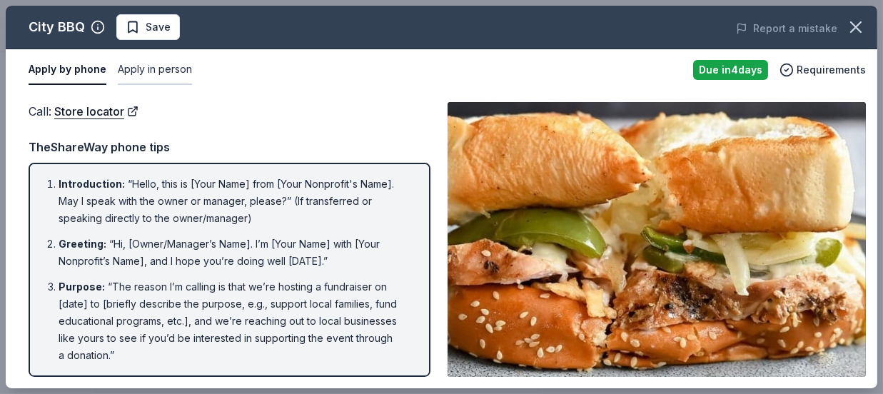
click at [179, 69] on button "Apply in person" at bounding box center [155, 70] width 74 height 30
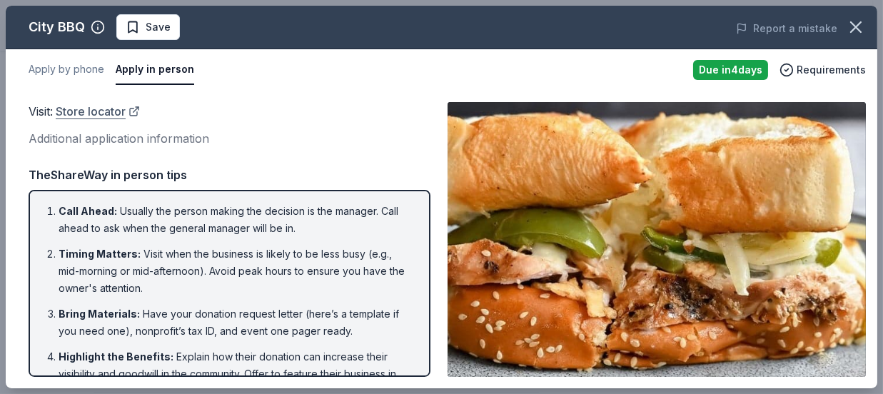
click at [110, 115] on link "Store locator" at bounding box center [98, 111] width 84 height 19
click at [814, 68] on span "Requirements" at bounding box center [831, 69] width 69 height 17
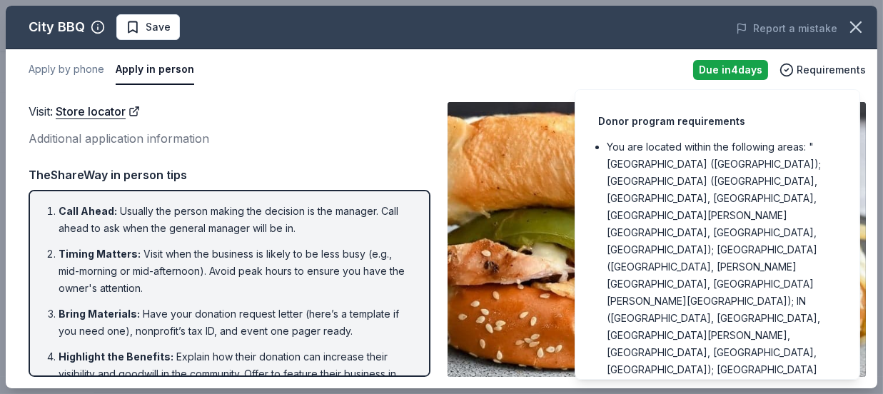
click at [501, 84] on div "Apply by phone Apply in person" at bounding box center [355, 70] width 653 height 30
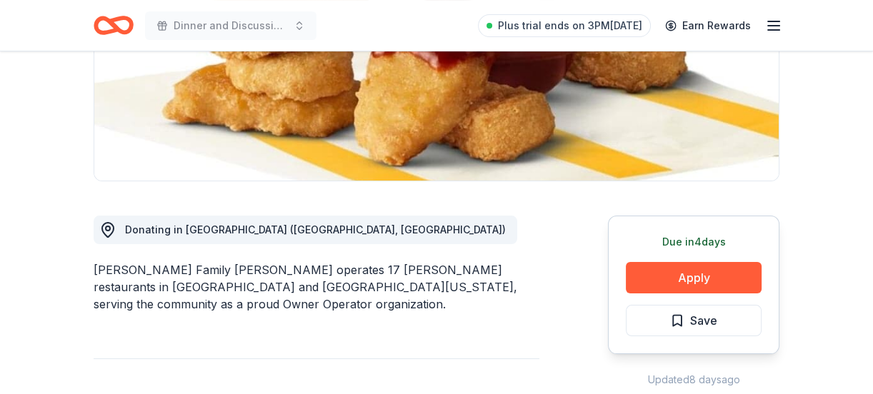
scroll to position [284, 0]
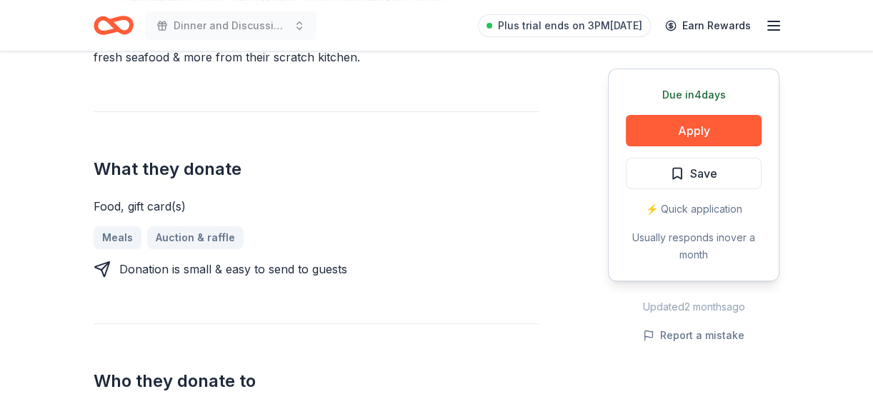
scroll to position [501, 0]
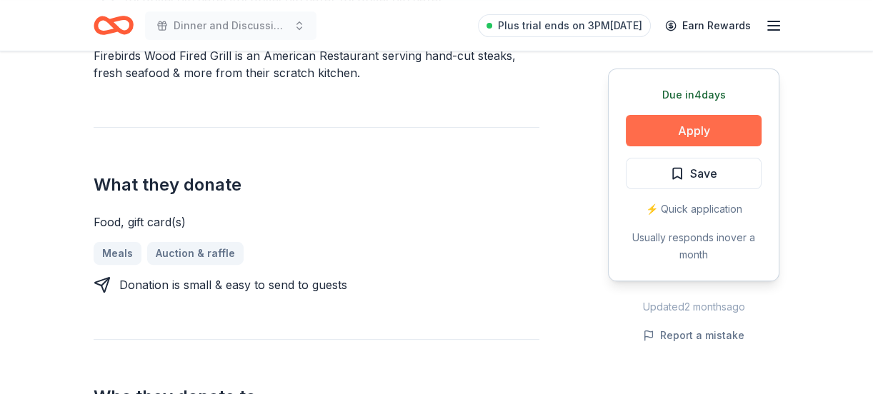
click at [713, 131] on button "Apply" at bounding box center [694, 130] width 136 height 31
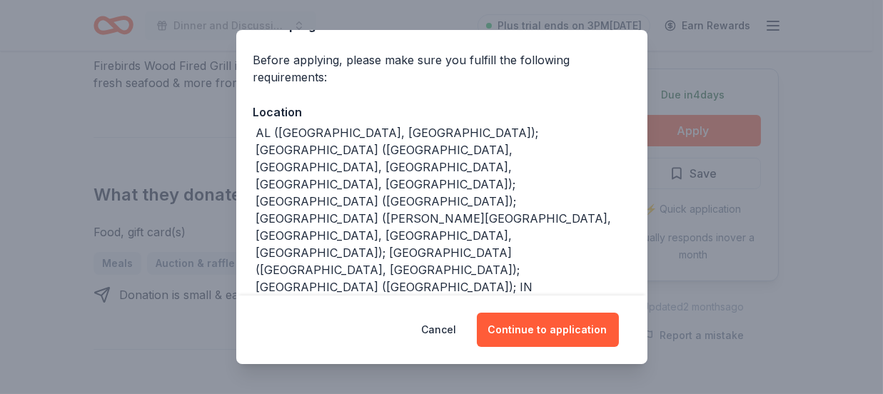
scroll to position [113, 0]
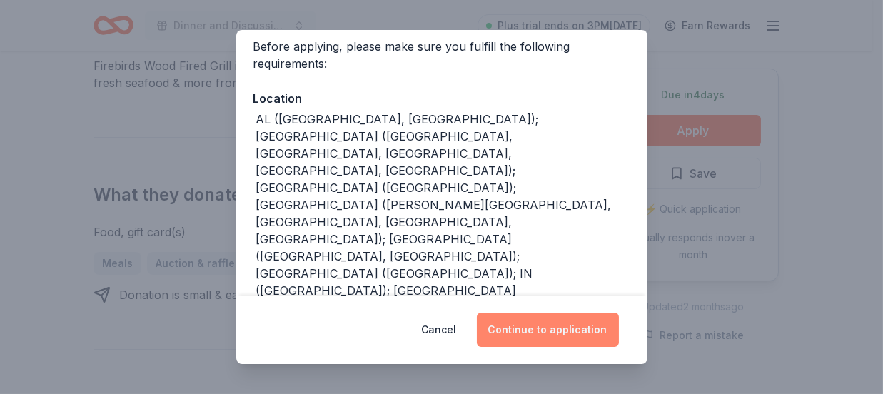
click at [544, 329] on button "Continue to application" at bounding box center [548, 330] width 142 height 34
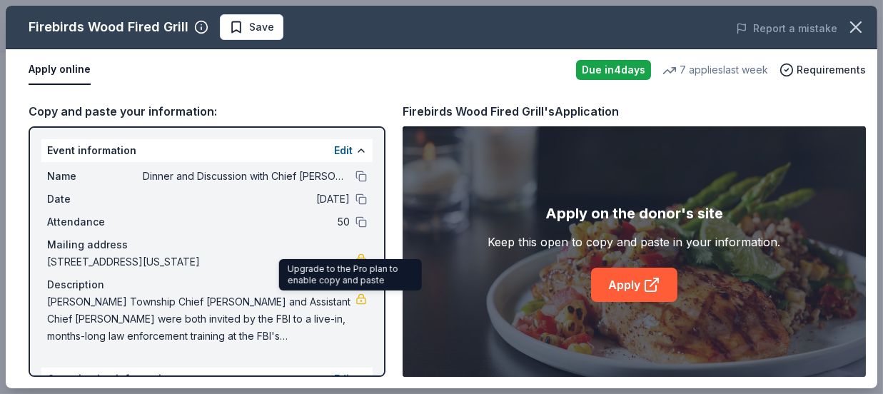
click at [356, 299] on link at bounding box center [361, 299] width 11 height 11
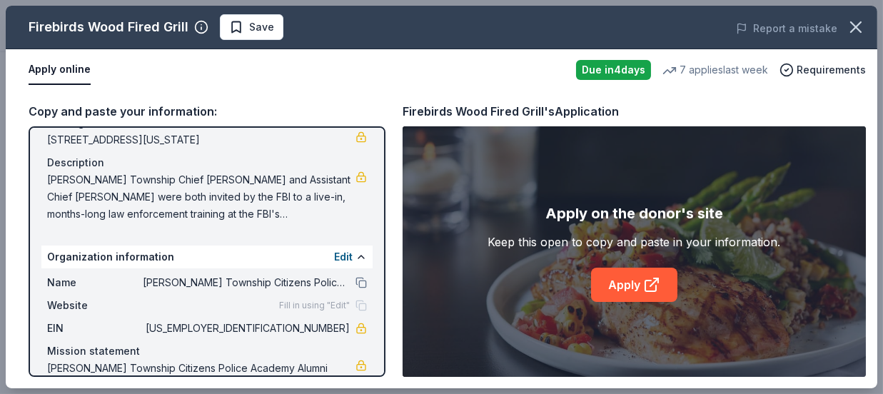
scroll to position [174, 0]
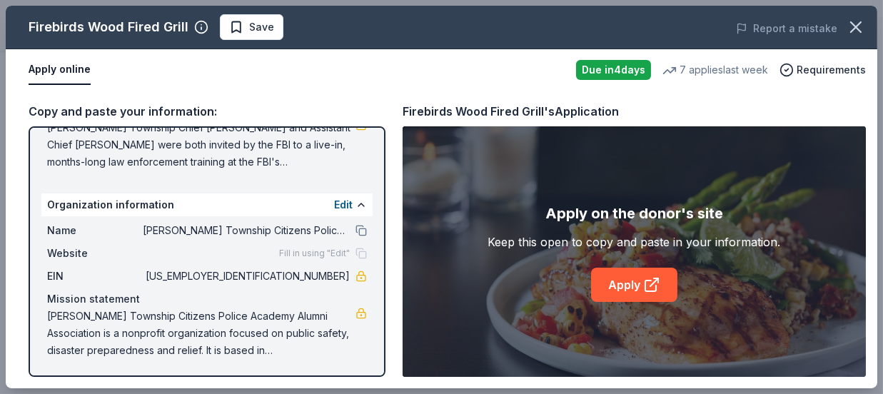
click at [305, 333] on span "[PERSON_NAME] Township Citizens Police Academy Alumni Association is a nonprofi…" at bounding box center [201, 333] width 309 height 51
click at [641, 279] on link "Apply" at bounding box center [634, 285] width 86 height 34
